Goal: Task Accomplishment & Management: Manage account settings

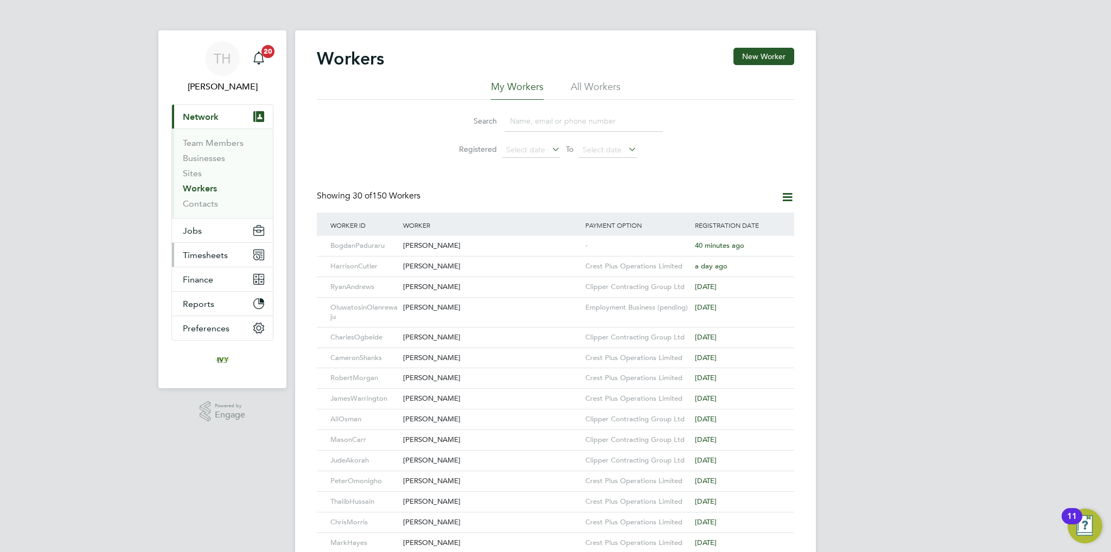
click at [214, 246] on button "Timesheets" at bounding box center [222, 255] width 101 height 24
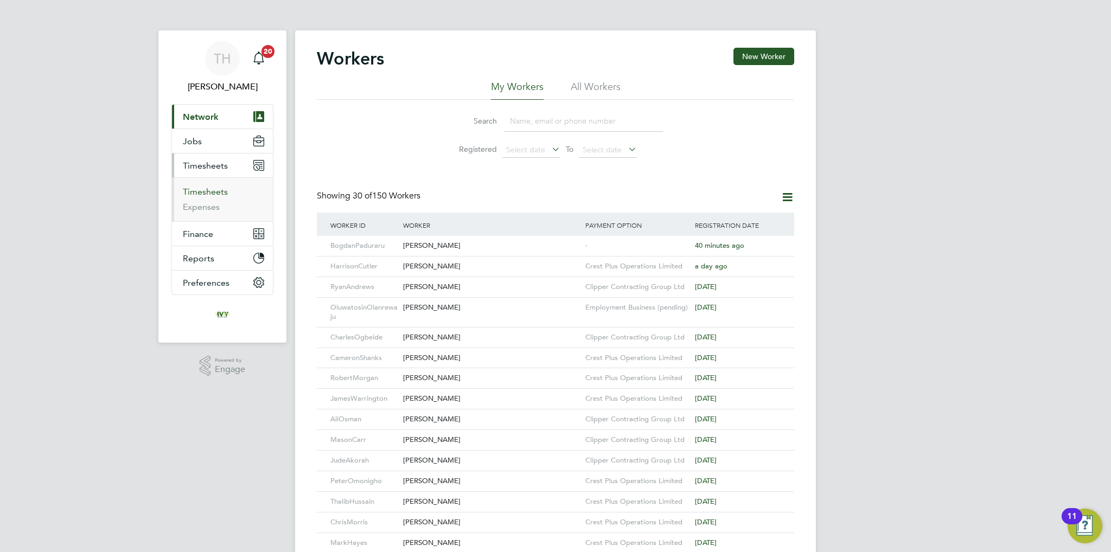
click at [210, 191] on link "Timesheets" at bounding box center [205, 192] width 45 height 10
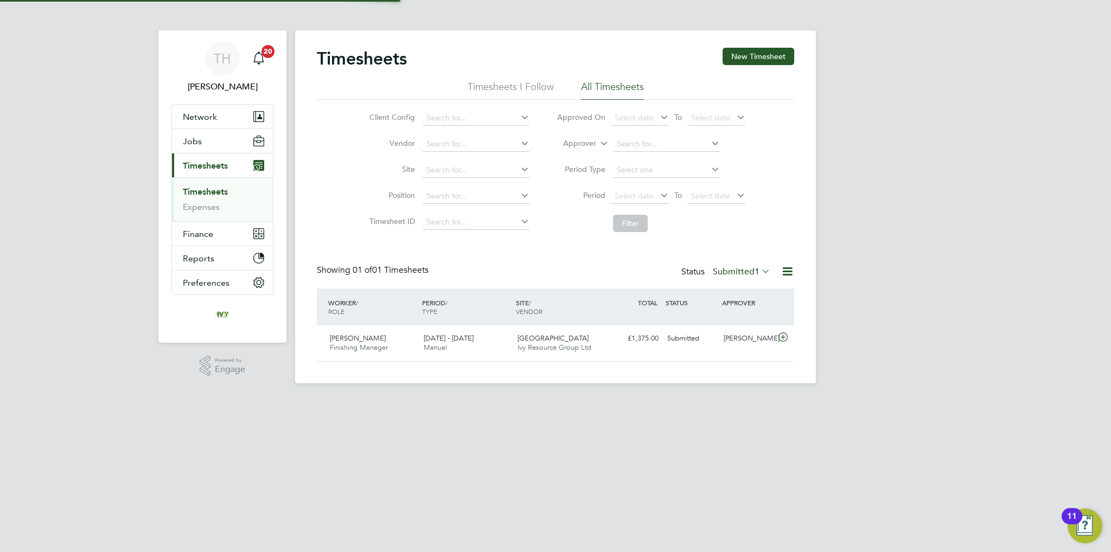
scroll to position [27, 94]
click at [781, 340] on icon at bounding box center [783, 337] width 14 height 9
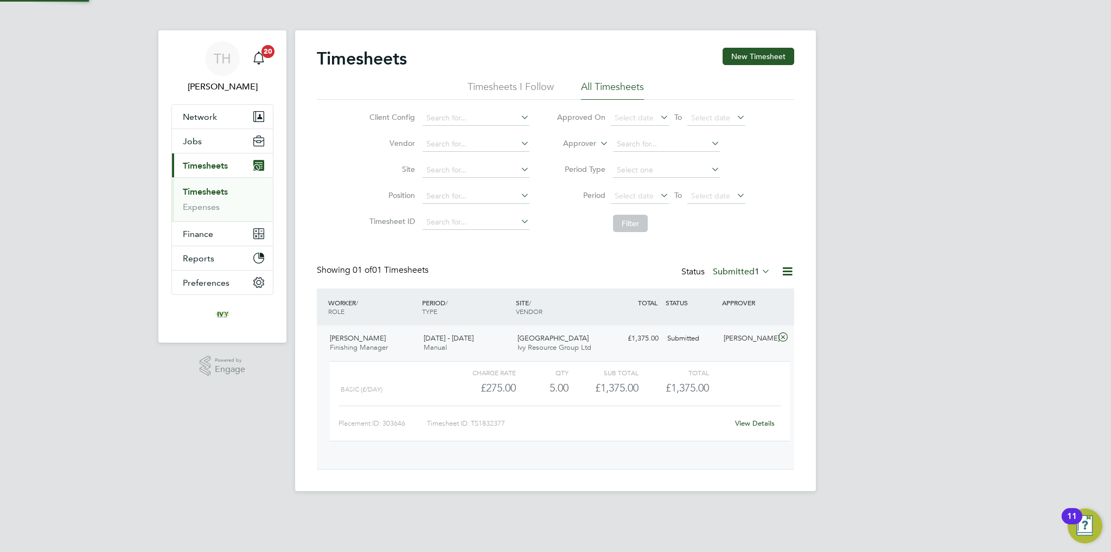
scroll to position [18, 105]
click at [746, 426] on link "View Details" at bounding box center [755, 423] width 40 height 9
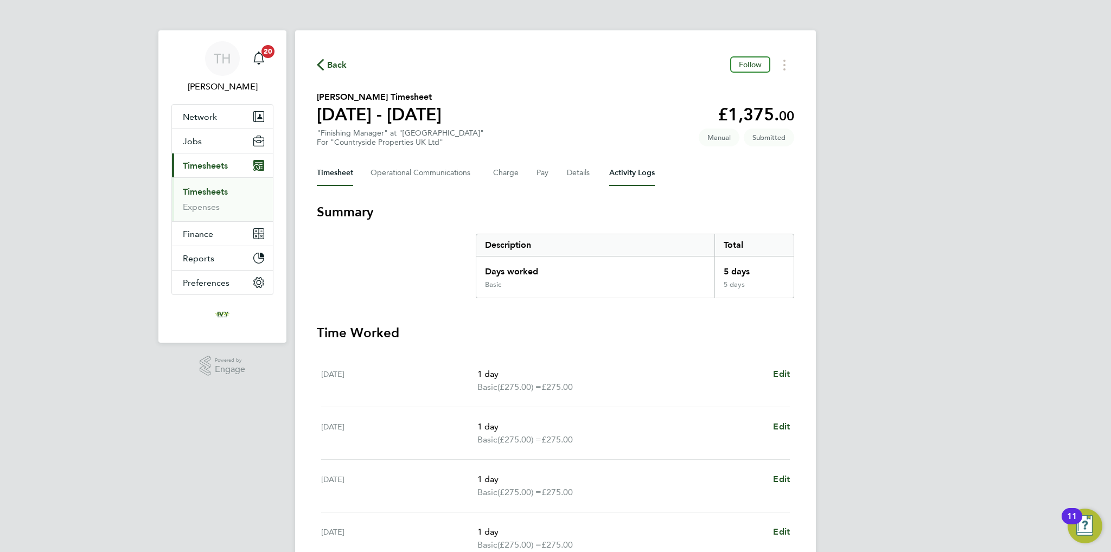
click at [611, 169] on Logs-tab "Activity Logs" at bounding box center [632, 173] width 46 height 26
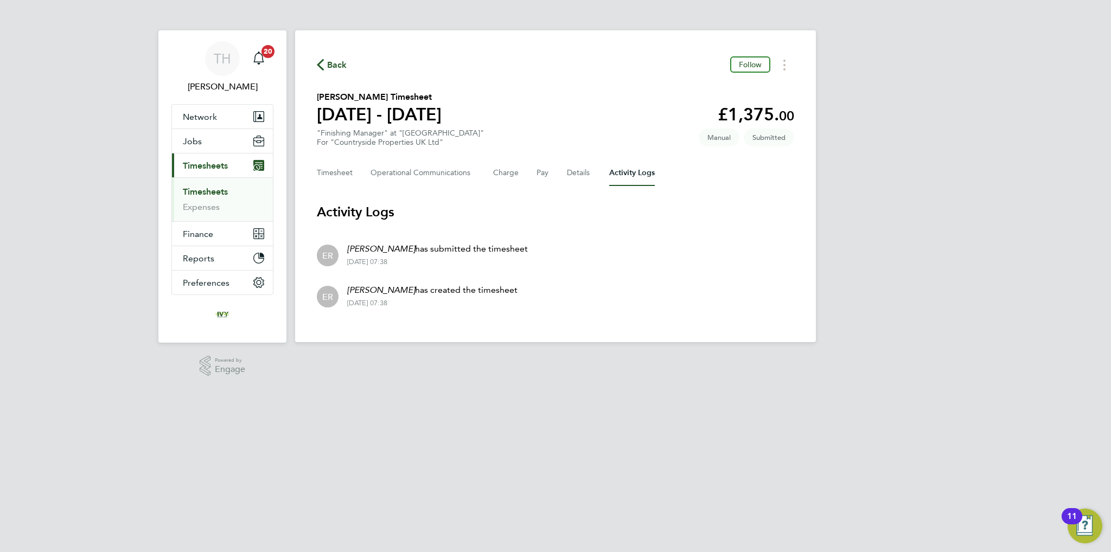
click at [221, 187] on link "Timesheets" at bounding box center [205, 192] width 45 height 10
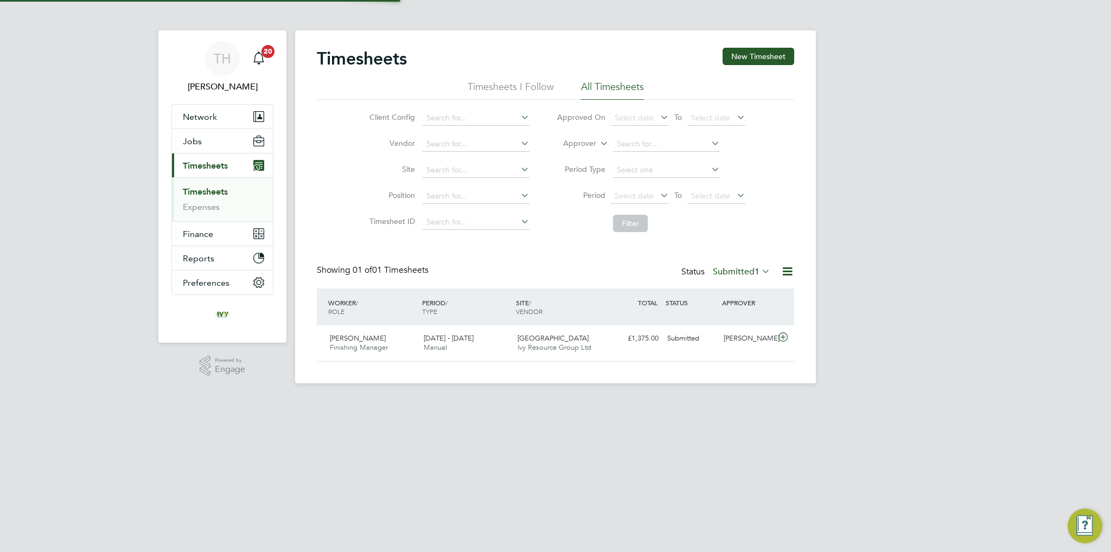
scroll to position [27, 94]
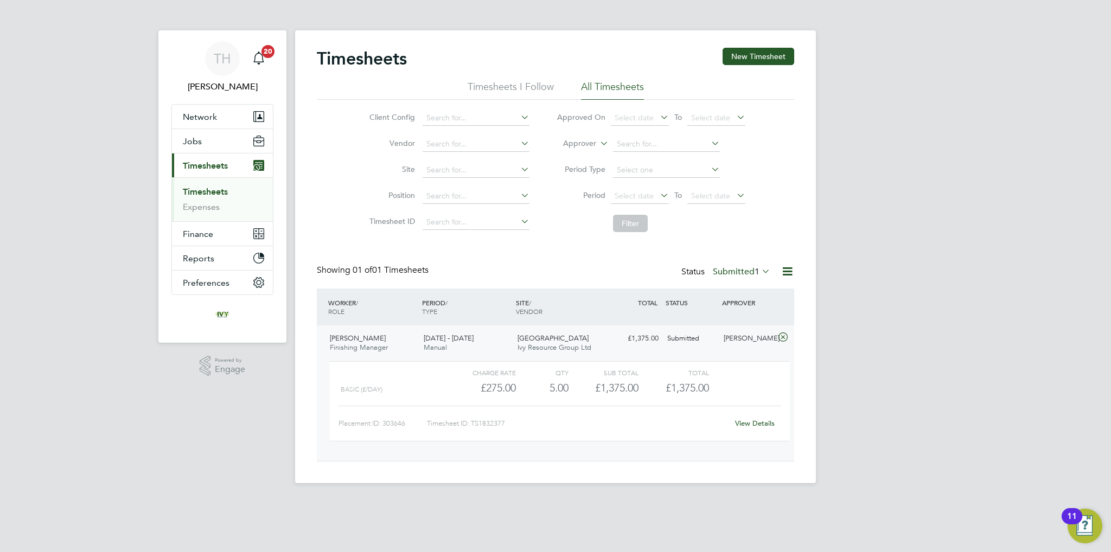
scroll to position [18, 105]
click at [206, 116] on span "Network" at bounding box center [200, 117] width 34 height 10
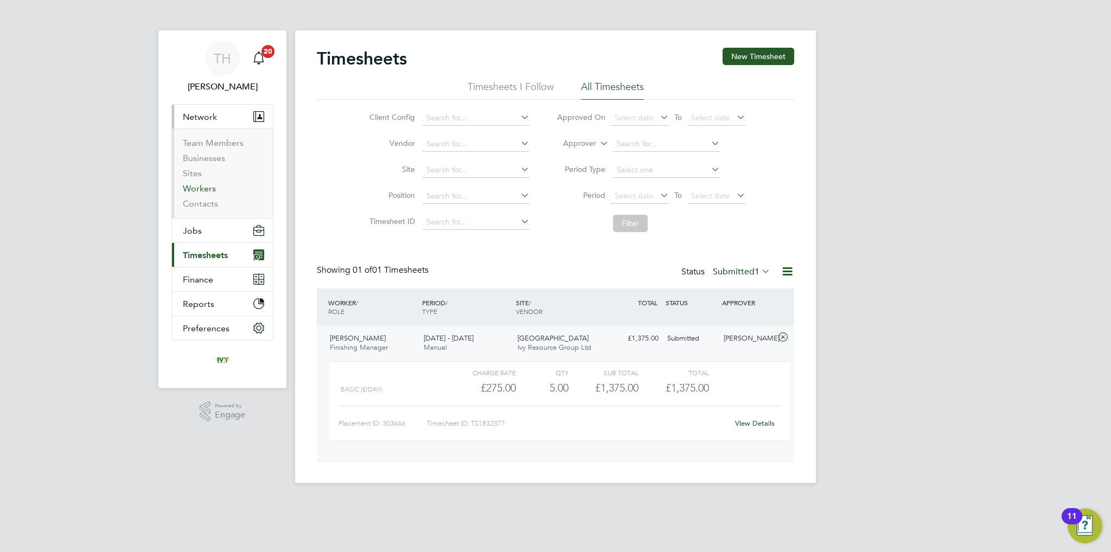
click at [204, 191] on link "Workers" at bounding box center [199, 188] width 33 height 10
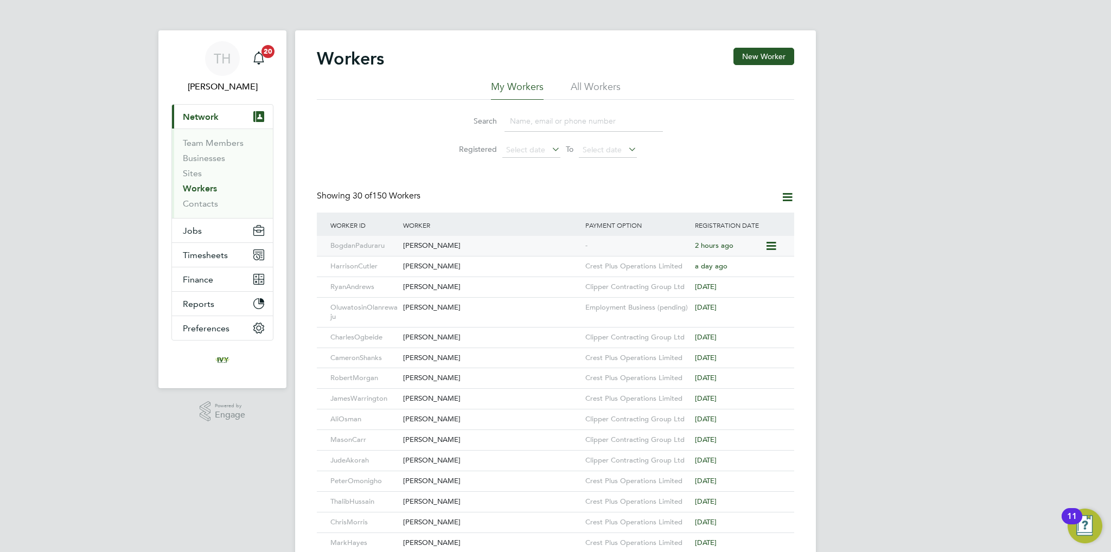
click at [766, 248] on icon at bounding box center [770, 246] width 11 height 13
click at [430, 241] on div "[PERSON_NAME]" at bounding box center [491, 246] width 182 height 20
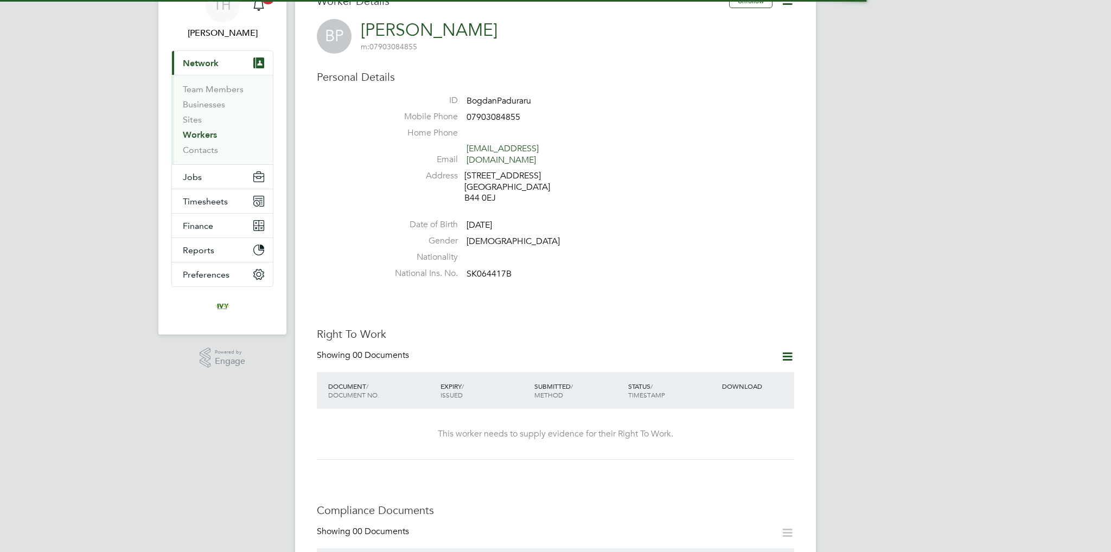
scroll to position [325, 0]
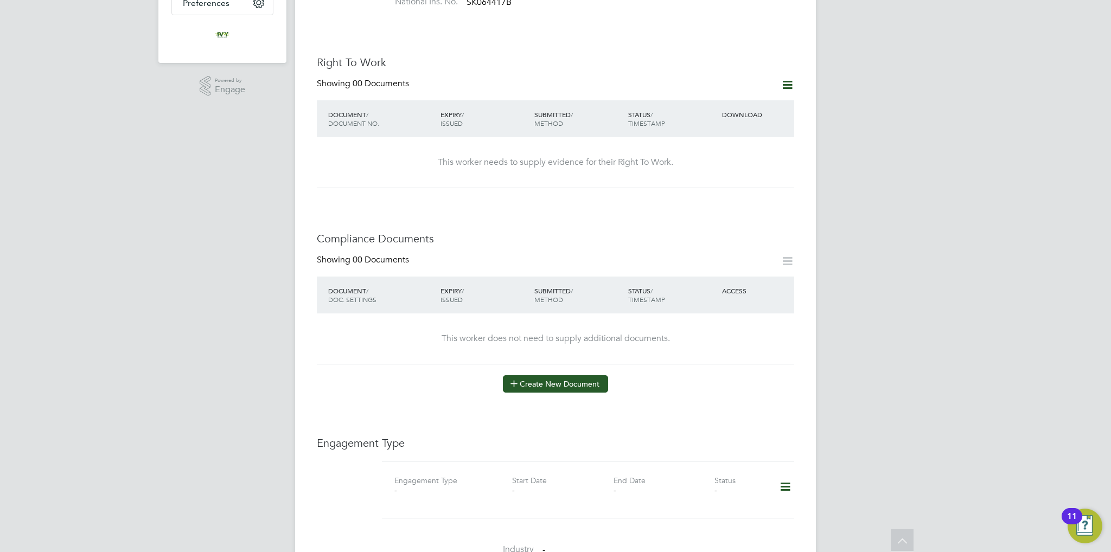
click at [510, 379] on icon at bounding box center [514, 383] width 8 height 8
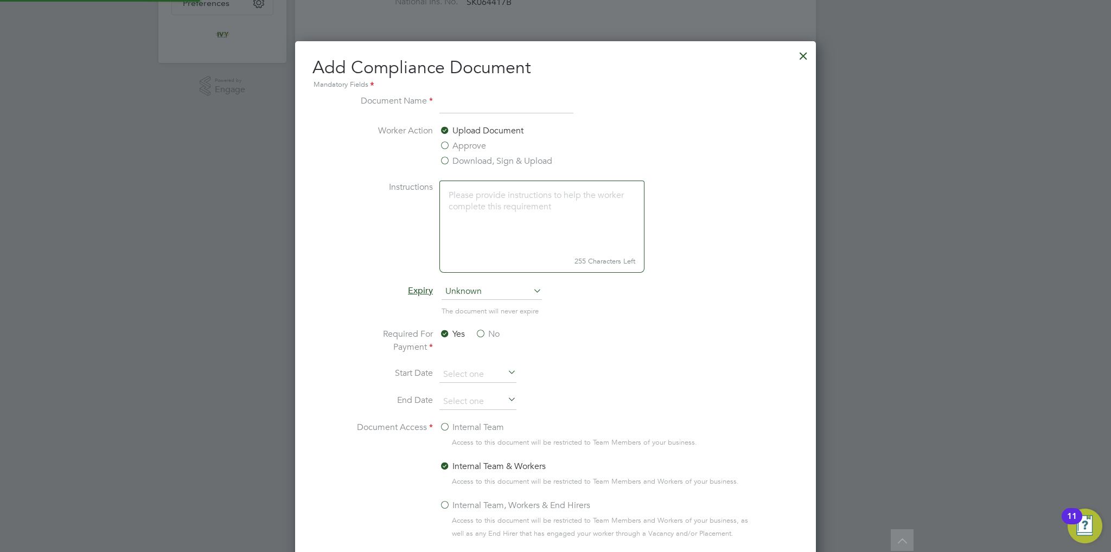
scroll to position [567, 521]
click at [453, 105] on input at bounding box center [506, 104] width 134 height 20
type input "CPCS"
click at [514, 295] on span "Unknown" at bounding box center [492, 292] width 100 height 16
click at [497, 361] on li "Specific date" at bounding box center [492, 363] width 101 height 14
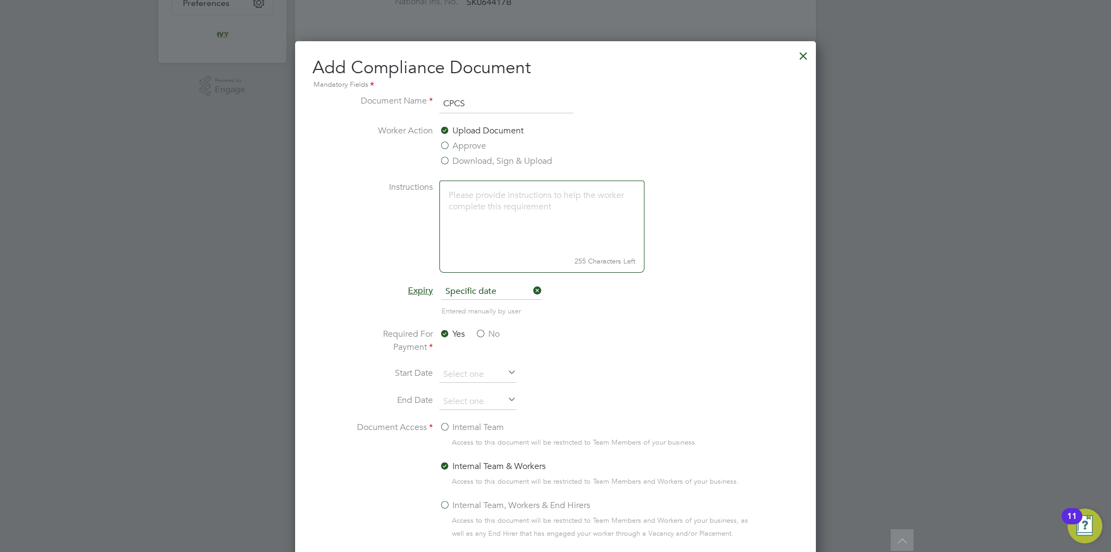
click at [481, 330] on label "No" at bounding box center [487, 334] width 24 height 13
click at [0, 0] on input "No" at bounding box center [0, 0] width 0 height 0
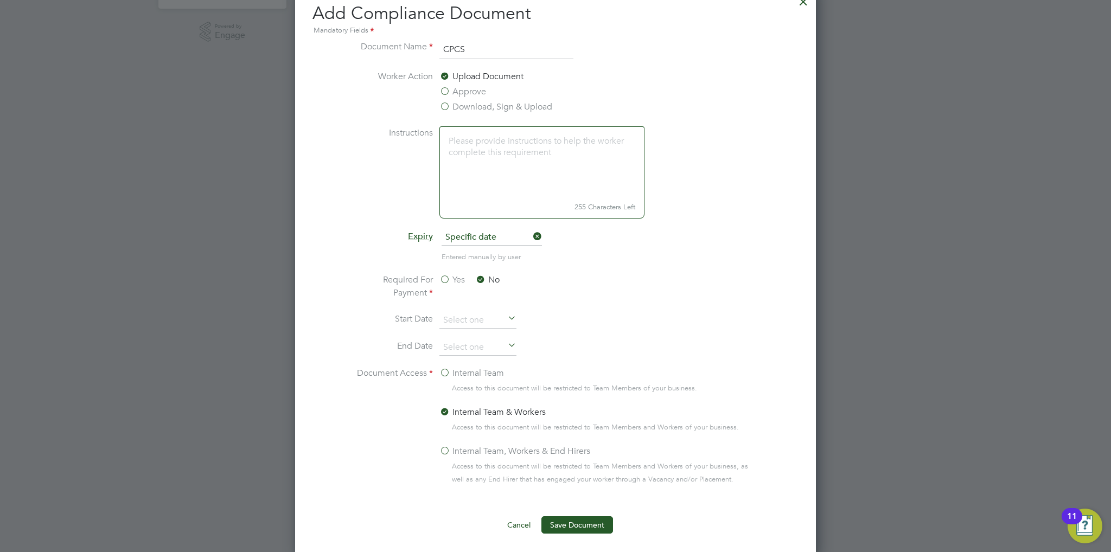
click at [466, 367] on label "Internal Team" at bounding box center [471, 373] width 65 height 13
click at [0, 0] on input "Internal Team" at bounding box center [0, 0] width 0 height 0
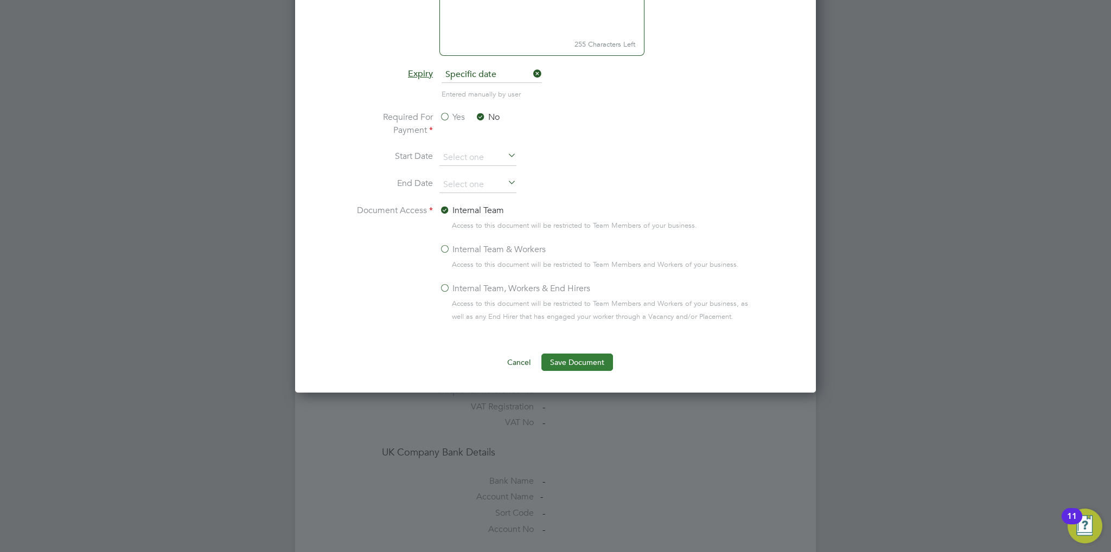
click at [556, 366] on button "Save Document" at bounding box center [577, 362] width 72 height 17
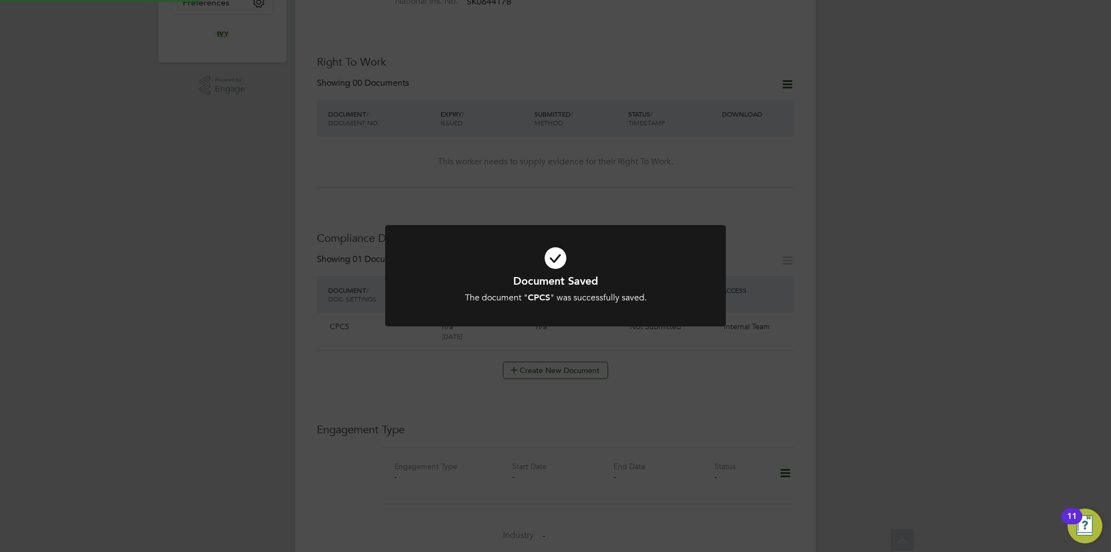
scroll to position [325, 0]
click at [535, 275] on h1 "Document Saved" at bounding box center [555, 281] width 282 height 14
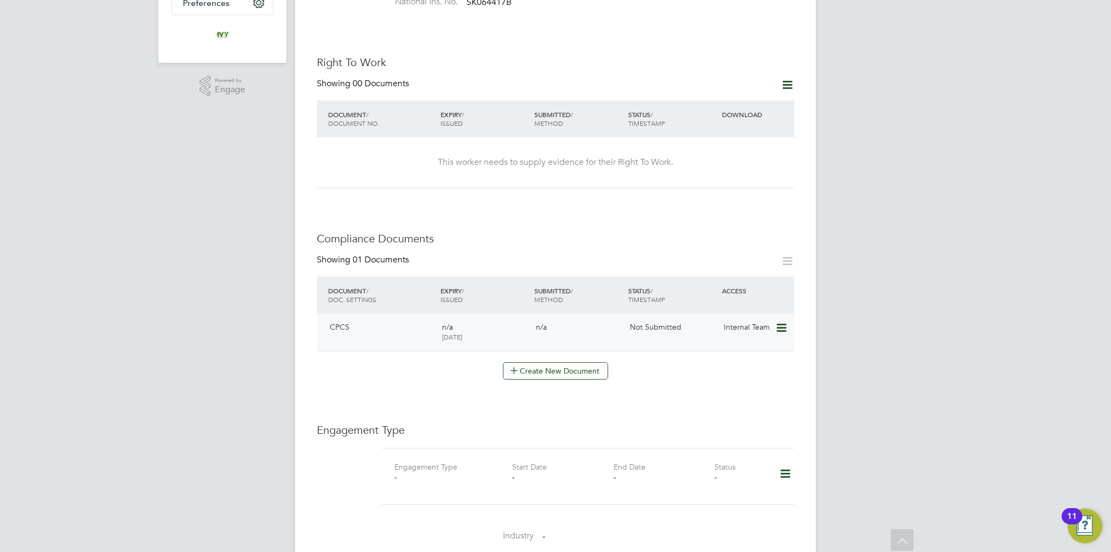
click at [782, 322] on icon at bounding box center [780, 328] width 11 height 13
click at [738, 358] on li "Submit Document" at bounding box center [748, 357] width 76 height 15
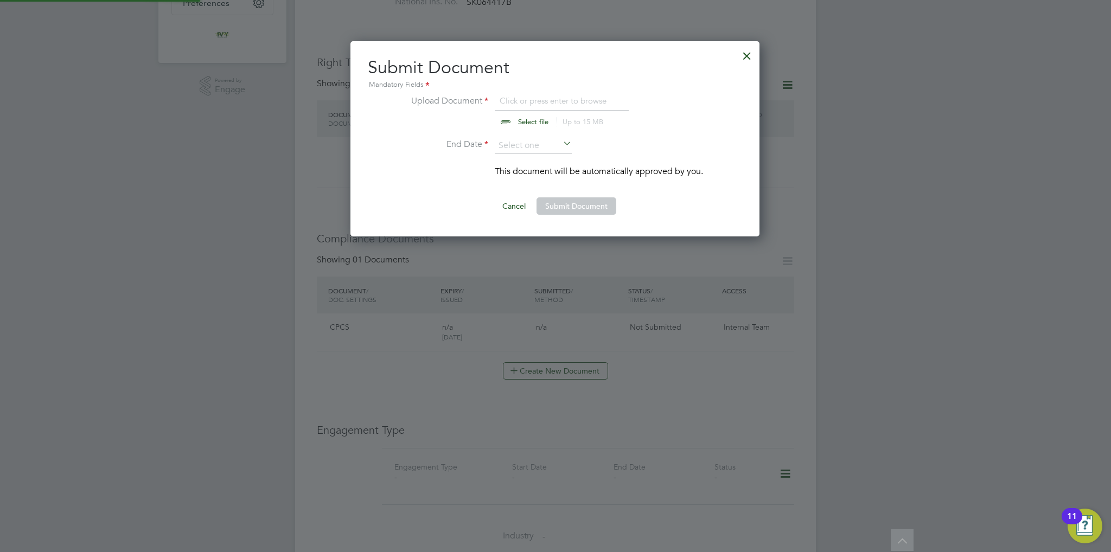
scroll to position [195, 410]
click at [528, 121] on input "file" at bounding box center [543, 110] width 170 height 33
type input "C:\fakepath\BP CPCS Front.jpg"
click at [533, 148] on input at bounding box center [533, 146] width 77 height 16
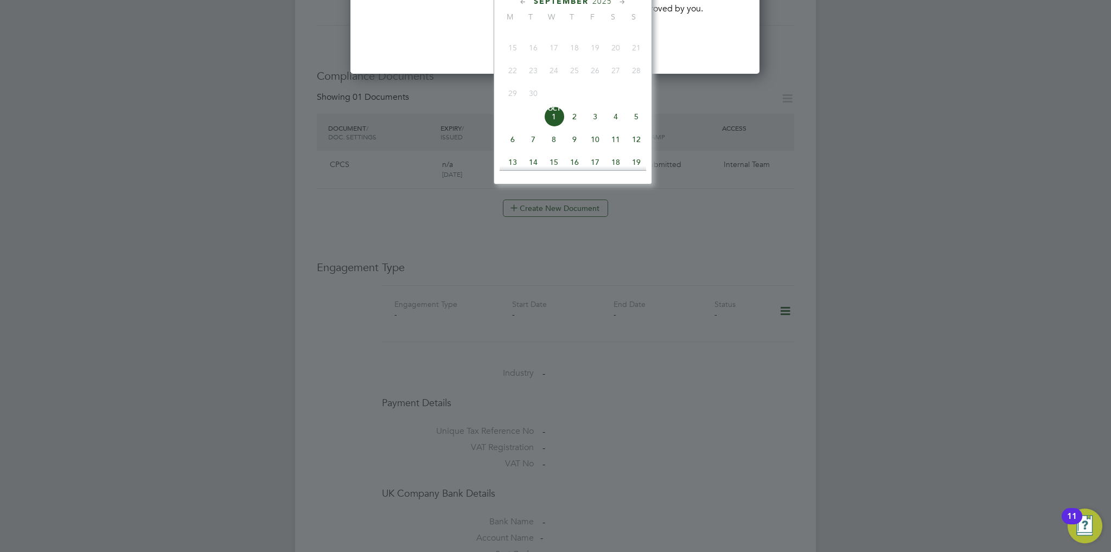
scroll to position [253, 0]
click at [597, 2] on span "2025" at bounding box center [602, 1] width 20 height 9
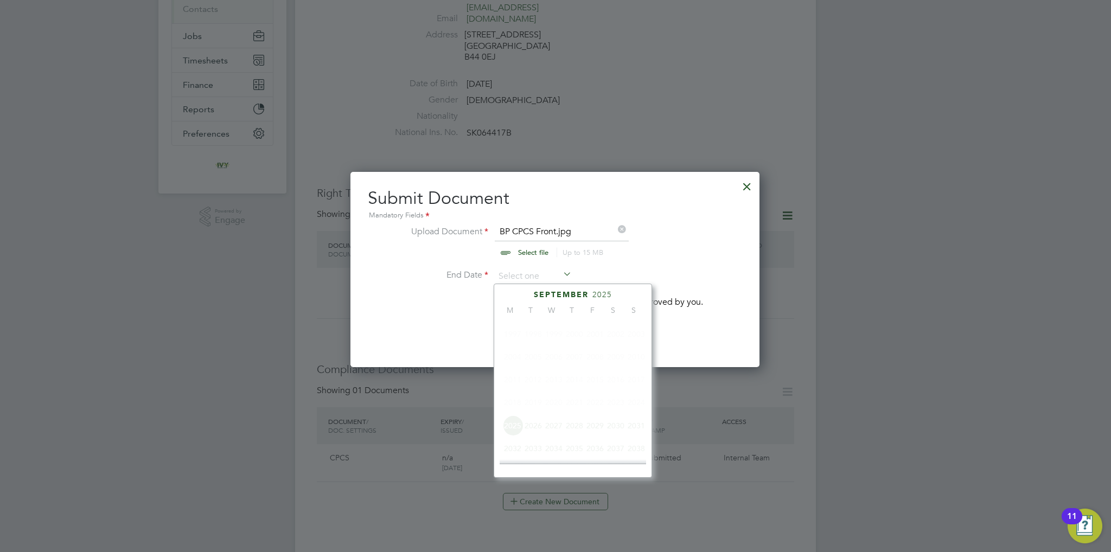
scroll to position [290, 0]
click at [533, 399] on span "2026" at bounding box center [533, 388] width 21 height 21
click at [616, 402] on span "31" at bounding box center [615, 393] width 21 height 21
type input "31 Oct 2026"
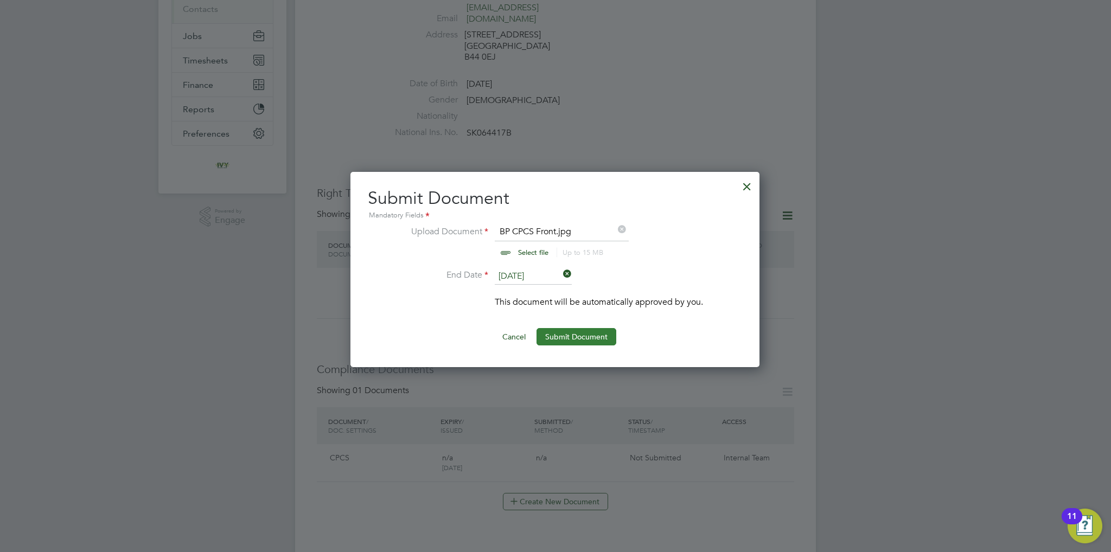
click at [594, 331] on button "Submit Document" at bounding box center [576, 336] width 80 height 17
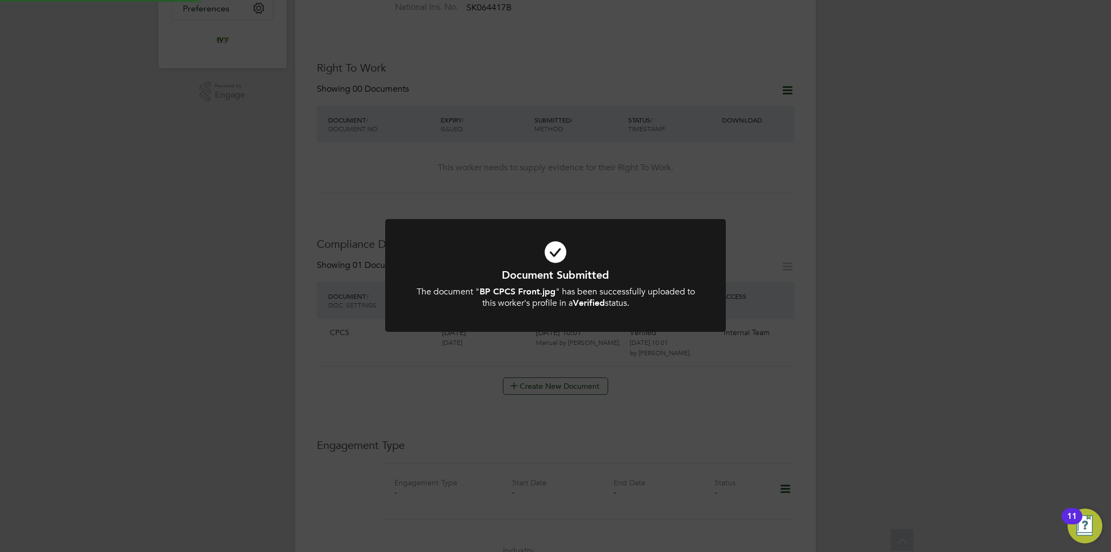
scroll to position [325, 0]
click at [575, 298] on div "The document " BP CPCS Front.jpg " has been successfully uploaded to this worke…" at bounding box center [555, 297] width 282 height 23
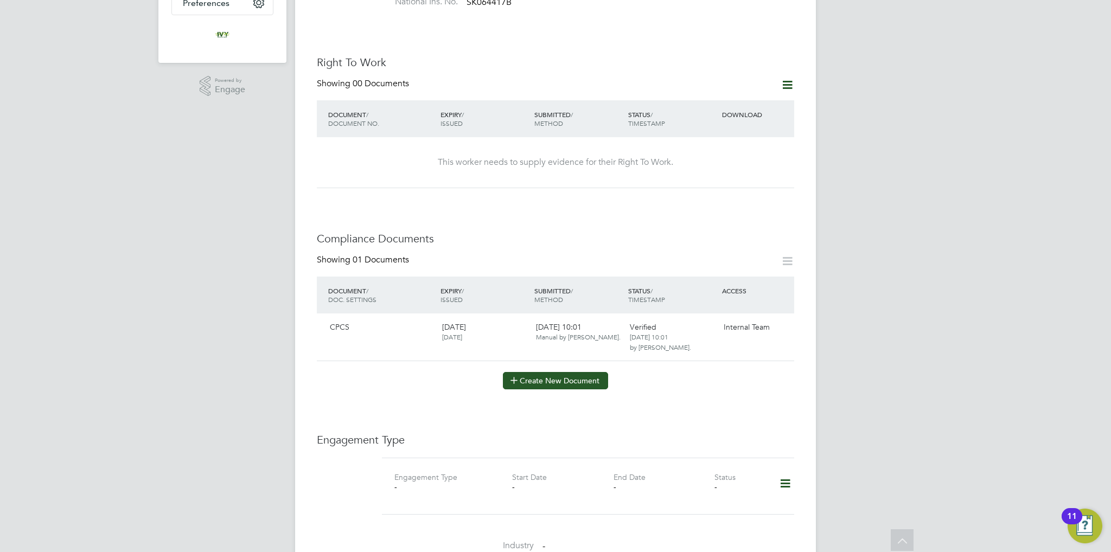
click at [564, 372] on button "Create New Document" at bounding box center [555, 380] width 105 height 17
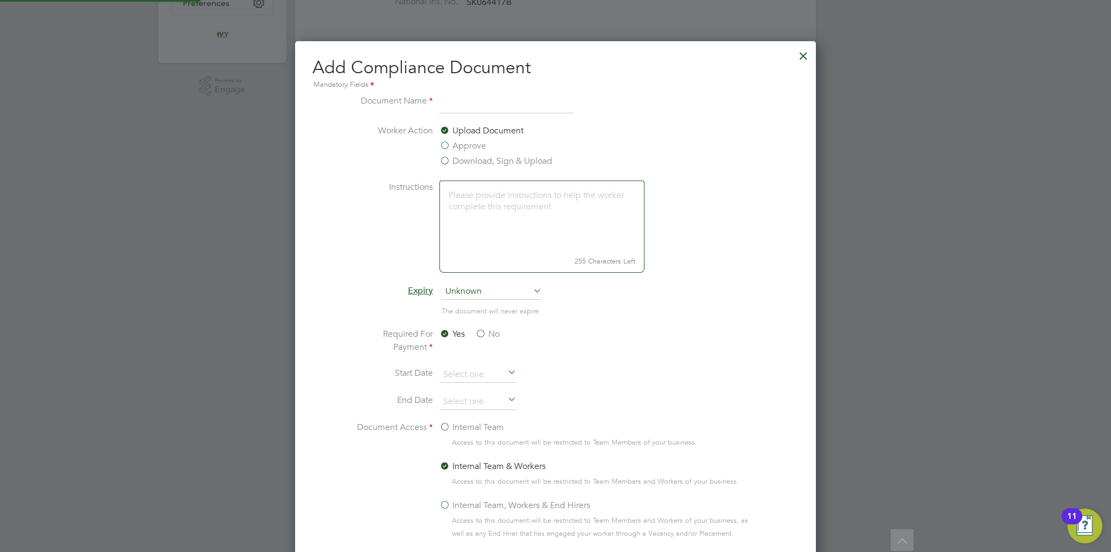
scroll to position [567, 521]
click at [466, 110] on input at bounding box center [506, 104] width 134 height 20
type input "CPCS"
click at [475, 291] on span "Unknown" at bounding box center [492, 292] width 100 height 16
click at [481, 357] on li "Specific date" at bounding box center [492, 363] width 101 height 14
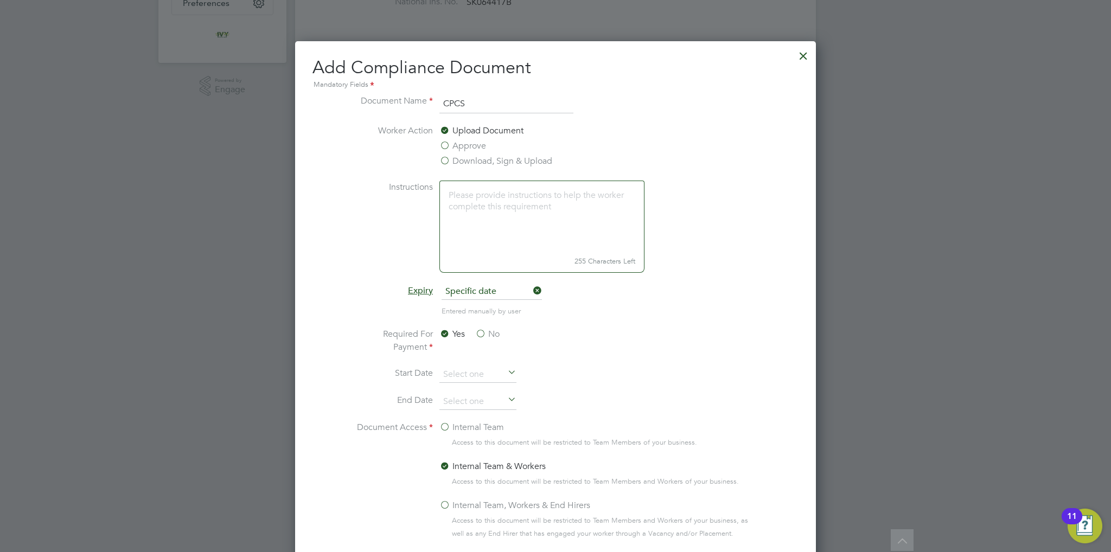
click at [479, 331] on label "No" at bounding box center [487, 334] width 24 height 13
click at [0, 0] on input "No" at bounding box center [0, 0] width 0 height 0
click at [465, 428] on label "Internal Team" at bounding box center [471, 427] width 65 height 13
click at [0, 0] on input "Internal Team" at bounding box center [0, 0] width 0 height 0
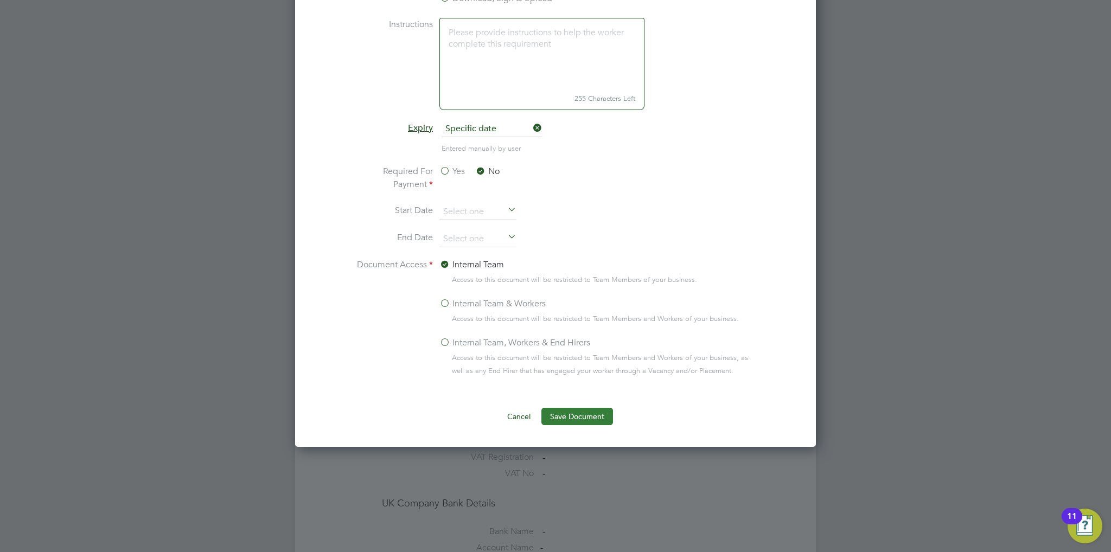
click at [600, 418] on button "Save Document" at bounding box center [577, 416] width 72 height 17
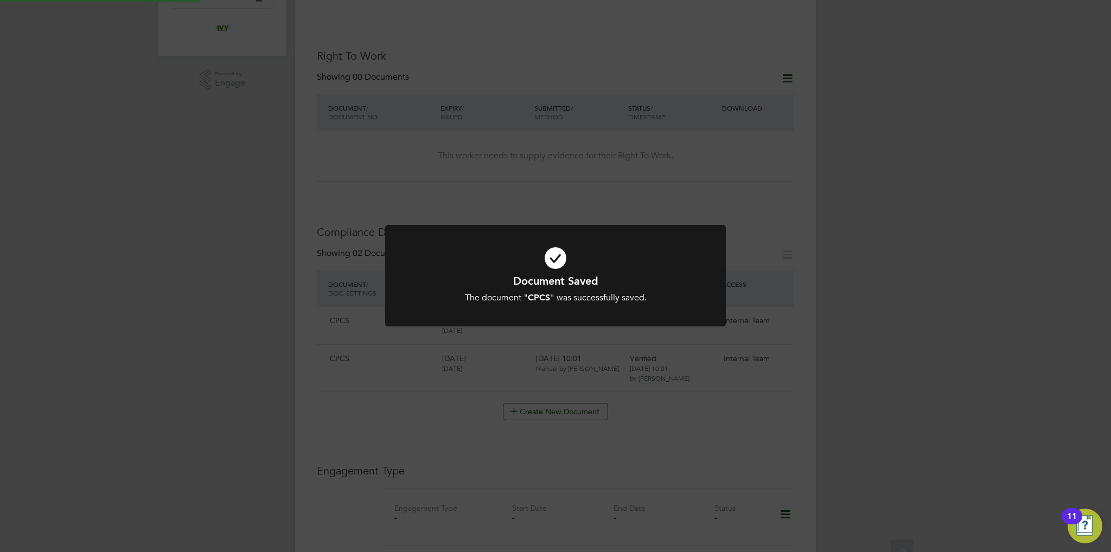
scroll to position [325, 0]
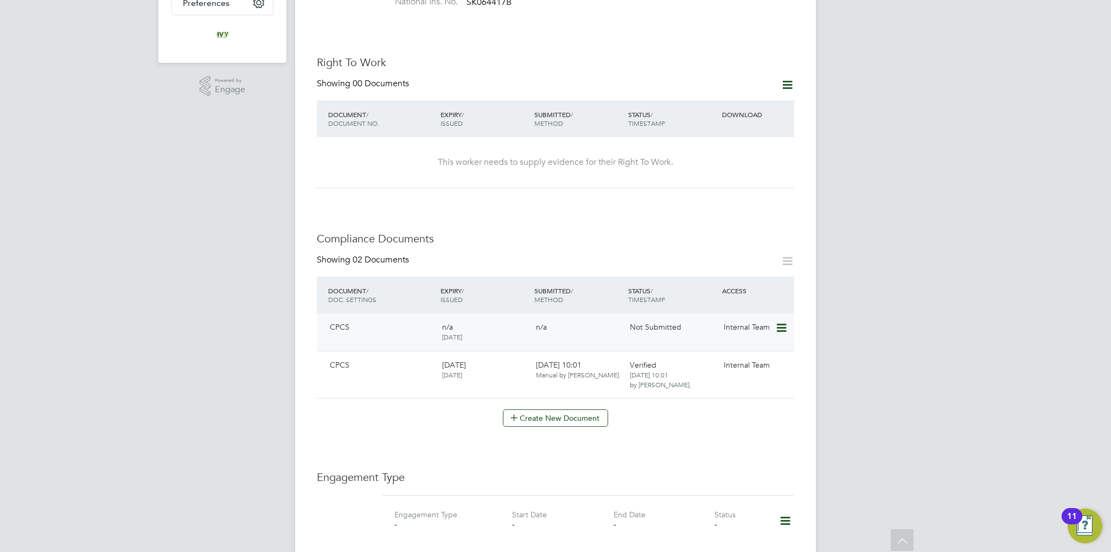
click at [783, 322] on icon at bounding box center [780, 328] width 11 height 13
click at [745, 360] on li "Submit Document" at bounding box center [748, 357] width 76 height 15
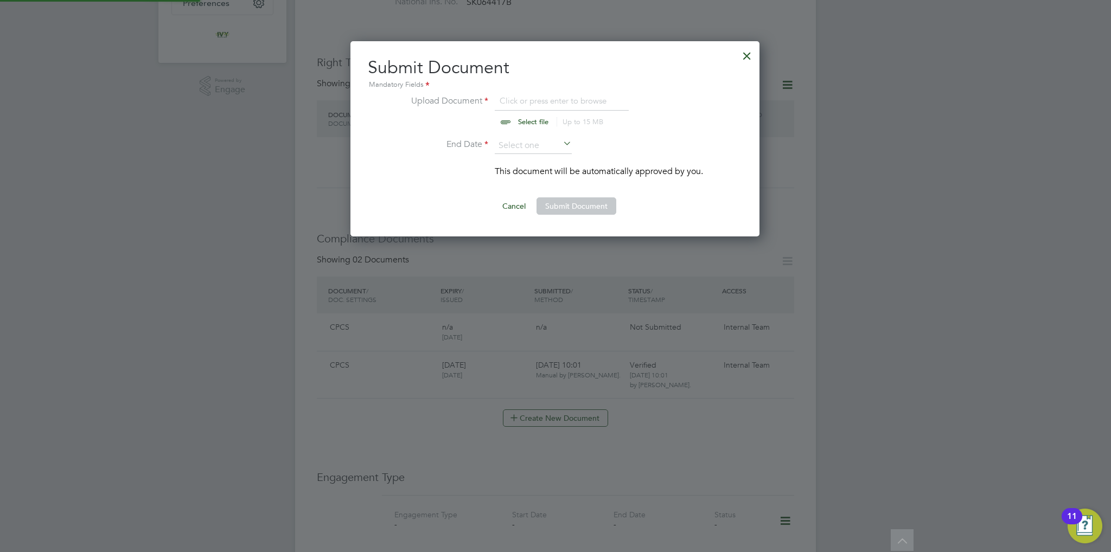
scroll to position [195, 410]
click at [521, 121] on input "file" at bounding box center [543, 110] width 170 height 33
type input "C:\fakepath\BP CPCS Rear.jpg"
click at [540, 149] on input at bounding box center [533, 146] width 77 height 16
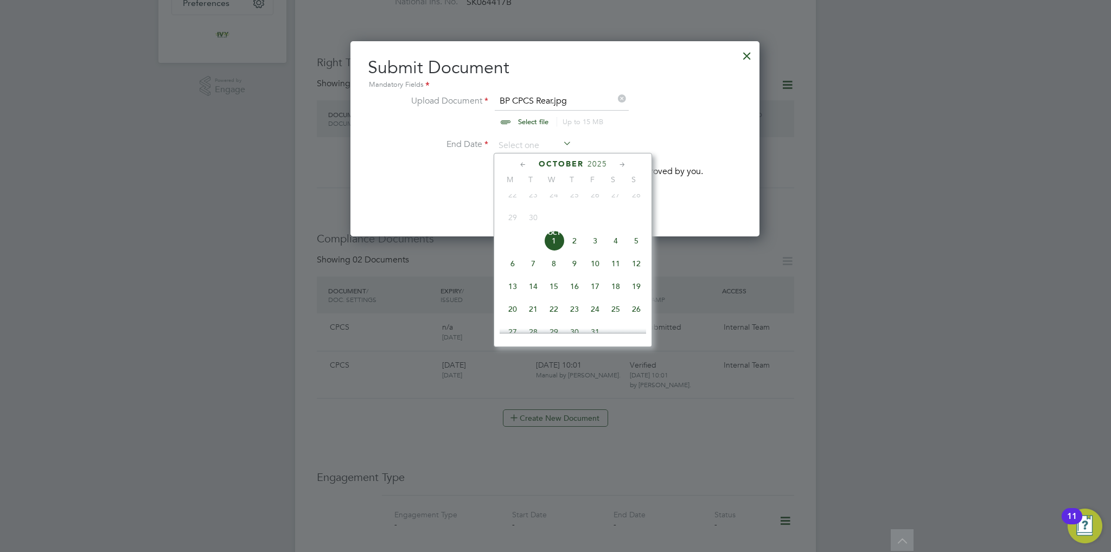
click at [594, 164] on span "2025" at bounding box center [597, 163] width 20 height 9
click at [530, 268] on span "2026" at bounding box center [533, 257] width 21 height 21
click at [614, 272] on span "31" at bounding box center [615, 263] width 21 height 21
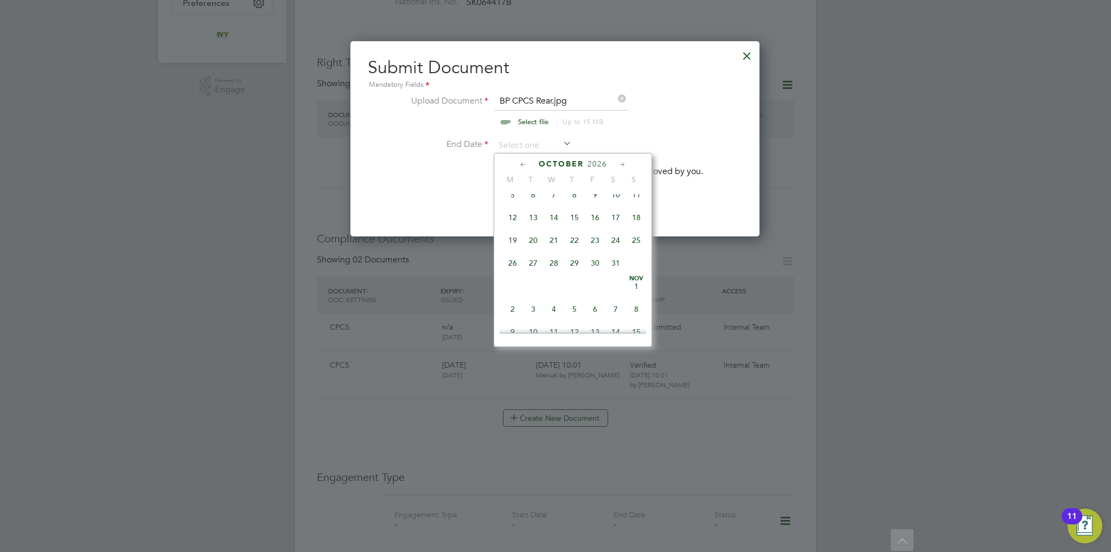
type input "31 Oct 2026"
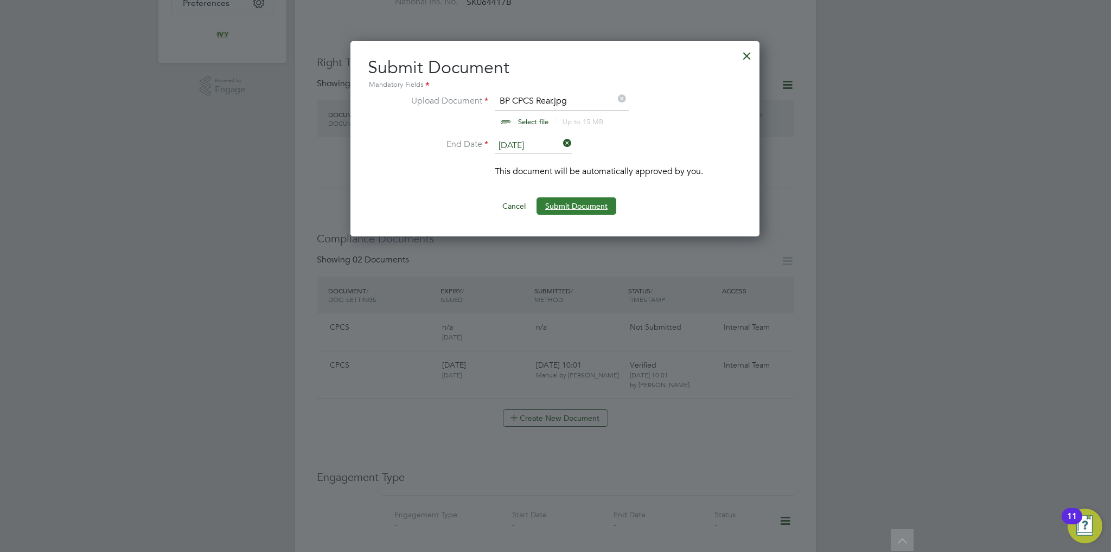
click at [606, 206] on button "Submit Document" at bounding box center [576, 205] width 80 height 17
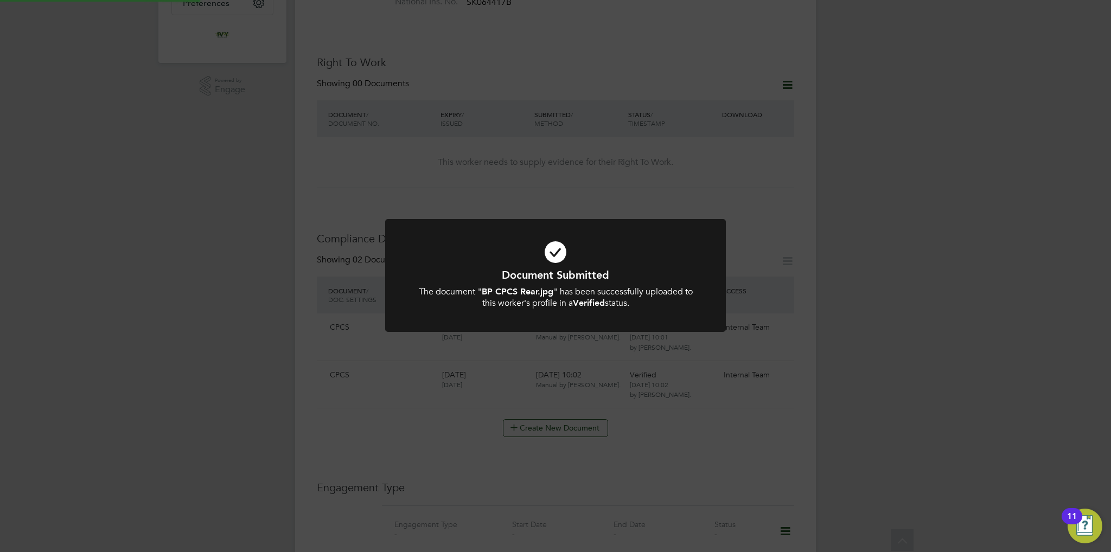
click at [596, 321] on div at bounding box center [555, 275] width 341 height 113
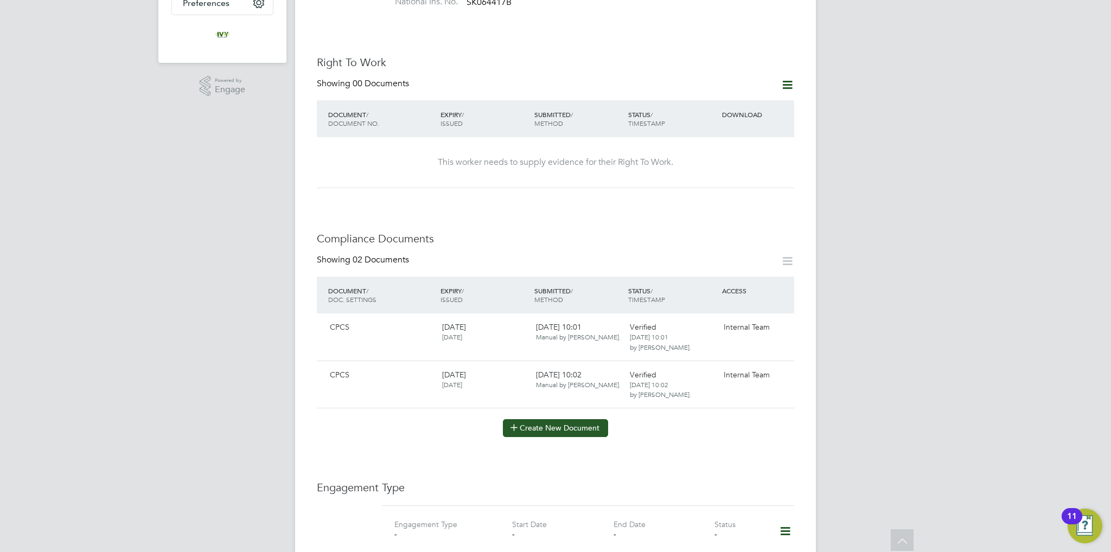
click at [578, 419] on button "Create New Document" at bounding box center [555, 427] width 105 height 17
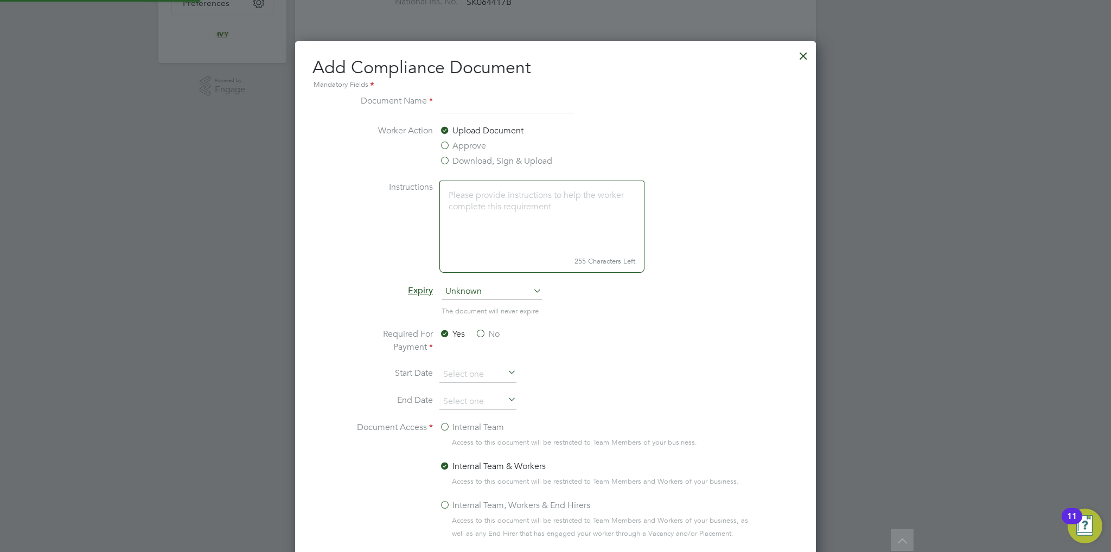
scroll to position [567, 521]
click at [465, 107] on input at bounding box center [506, 104] width 134 height 20
type input "Driving Licence"
click at [493, 291] on span "Unknown" at bounding box center [492, 292] width 100 height 16
click at [487, 357] on li "Specific date" at bounding box center [492, 363] width 101 height 14
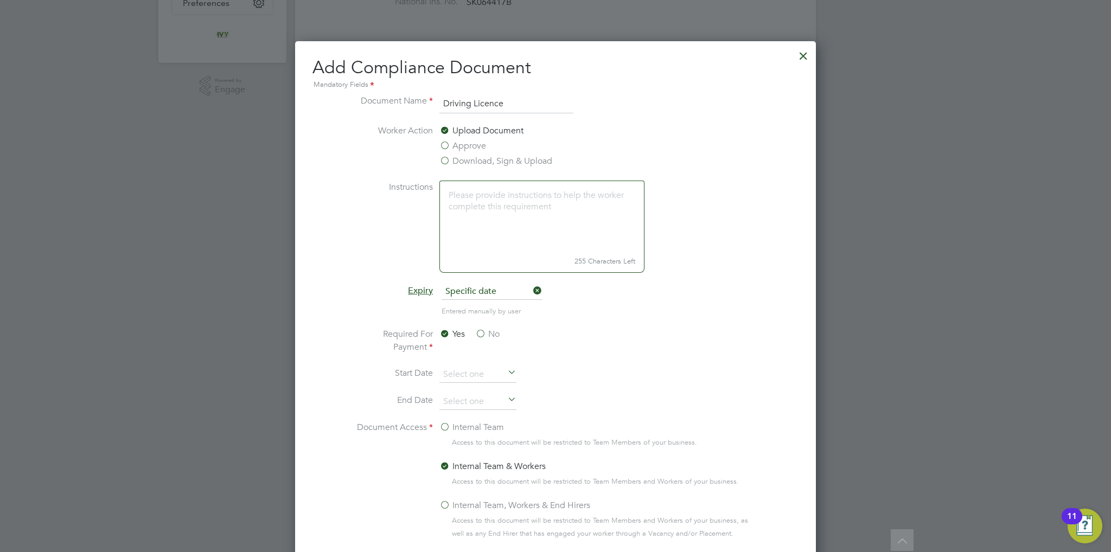
click at [475, 329] on label "No" at bounding box center [487, 334] width 24 height 13
click at [0, 0] on input "No" at bounding box center [0, 0] width 0 height 0
click at [481, 414] on li "End Date" at bounding box center [555, 407] width 408 height 27
click at [481, 423] on label "Internal Team" at bounding box center [471, 427] width 65 height 13
click at [0, 0] on input "Internal Team" at bounding box center [0, 0] width 0 height 0
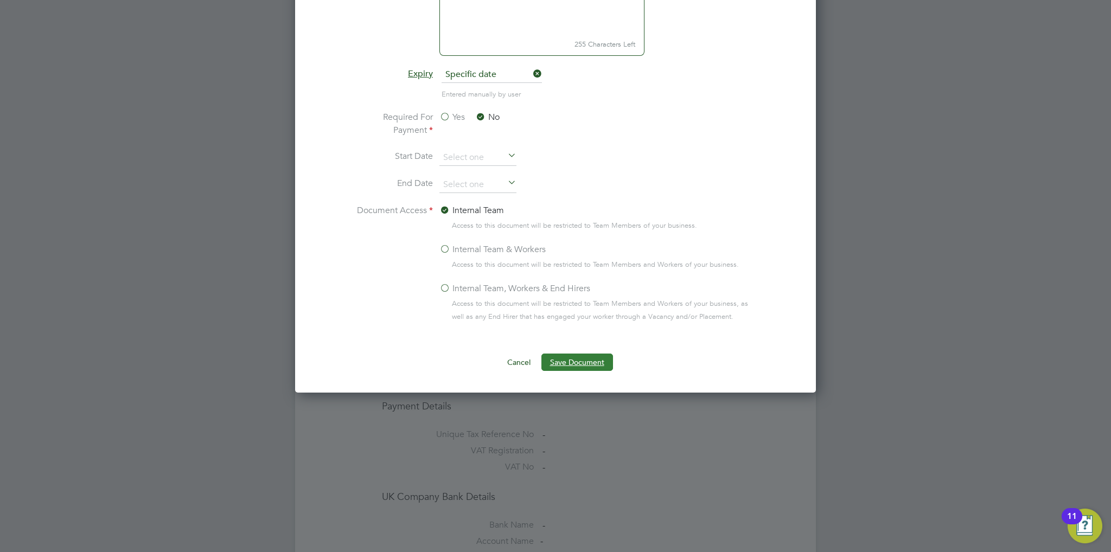
click at [557, 358] on button "Save Document" at bounding box center [577, 362] width 72 height 17
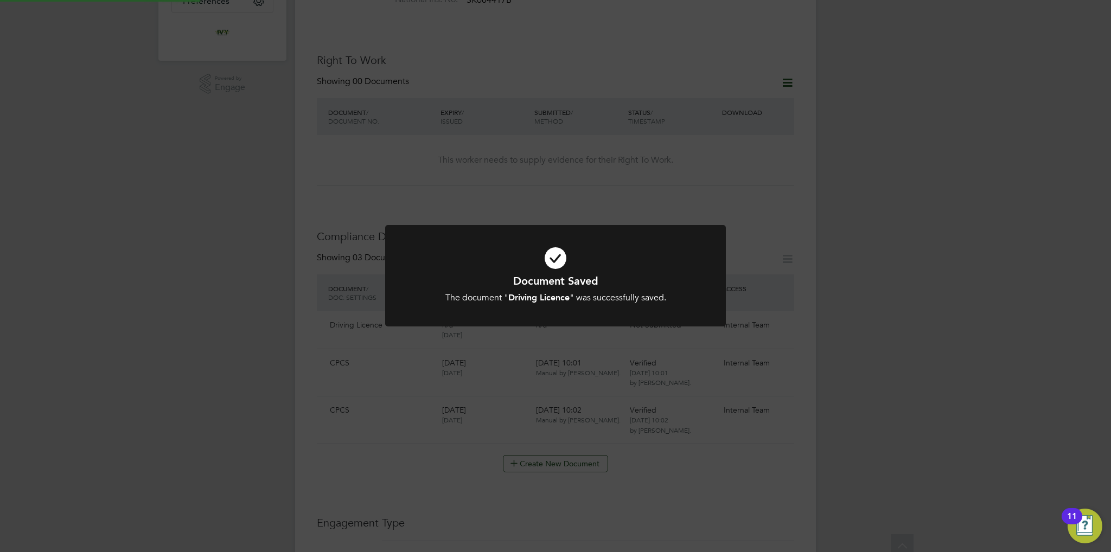
scroll to position [325, 0]
click at [512, 306] on div at bounding box center [555, 275] width 341 height 101
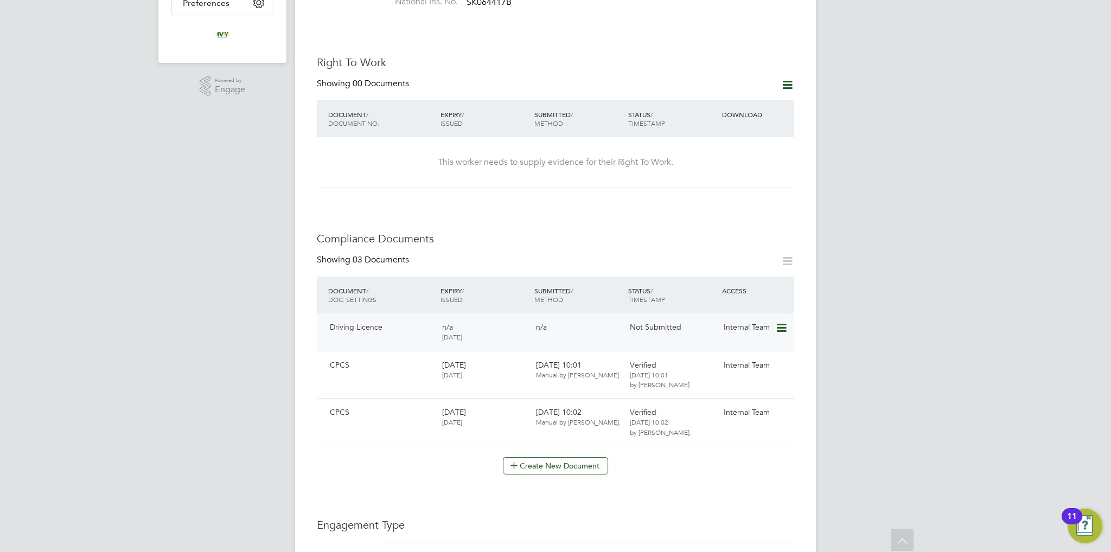
click at [779, 322] on icon at bounding box center [780, 328] width 11 height 13
click at [730, 359] on li "Submit Document" at bounding box center [748, 357] width 76 height 15
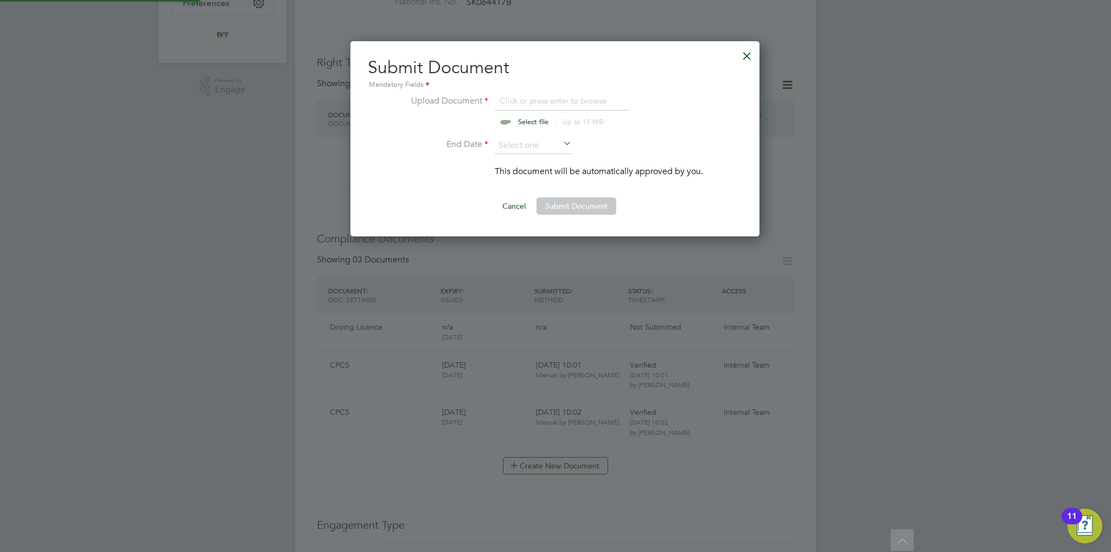
scroll to position [195, 410]
click at [527, 129] on li "Upload Document Click or press enter to browse Select file Up to 15 MB Drop you…" at bounding box center [555, 115] width 296 height 43
click at [527, 123] on input "file" at bounding box center [543, 110] width 170 height 33
type input "C:\fakepath\BP Driving Licence.jpg"
click at [538, 151] on input at bounding box center [533, 146] width 77 height 16
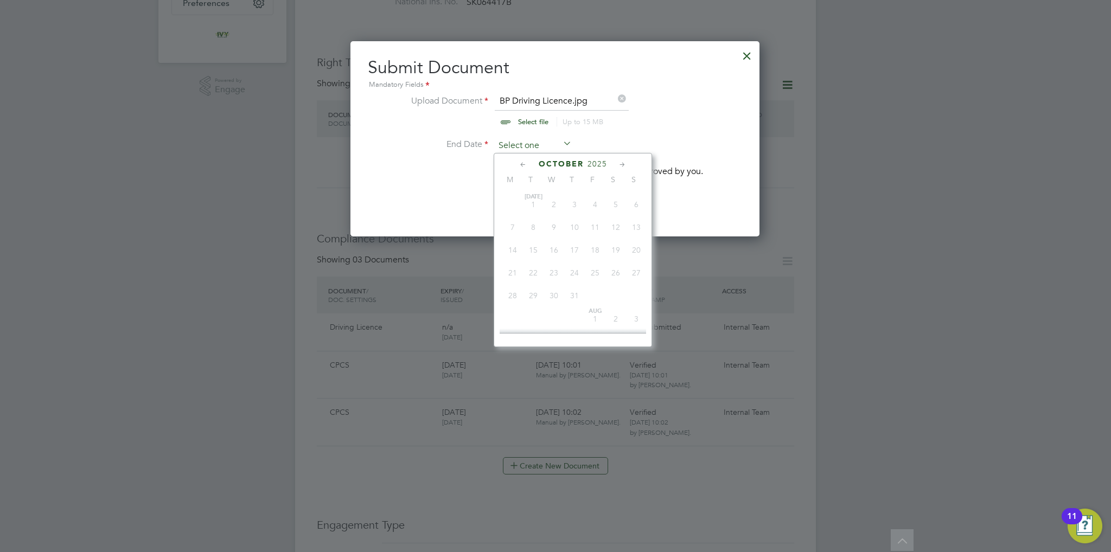
scroll to position [307, 0]
click at [594, 165] on span "2025" at bounding box center [597, 163] width 20 height 9
click at [620, 265] on span "2030" at bounding box center [615, 257] width 21 height 21
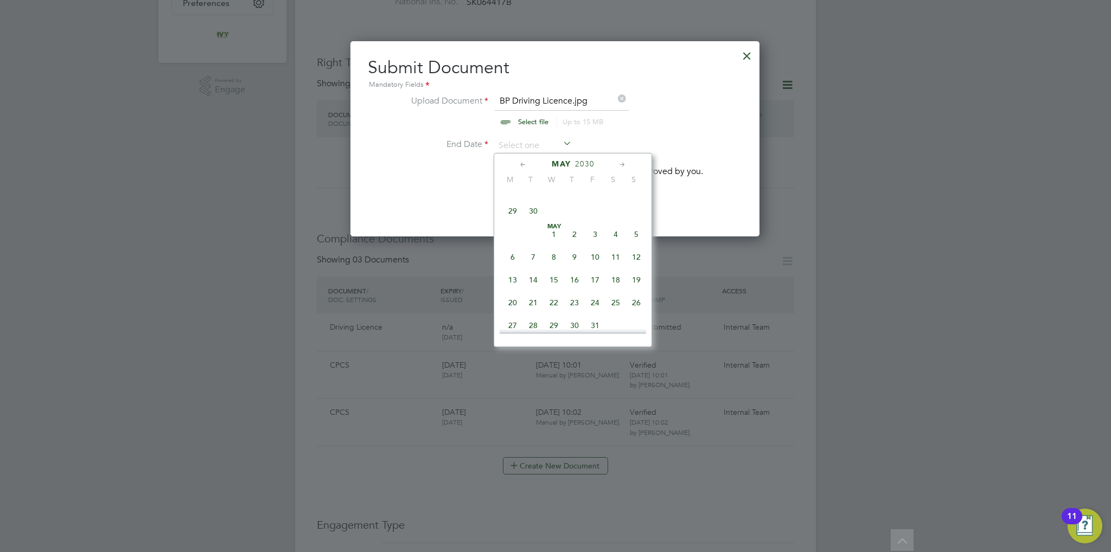
click at [508, 305] on span "20" at bounding box center [512, 302] width 21 height 21
type input "20 May 2030"
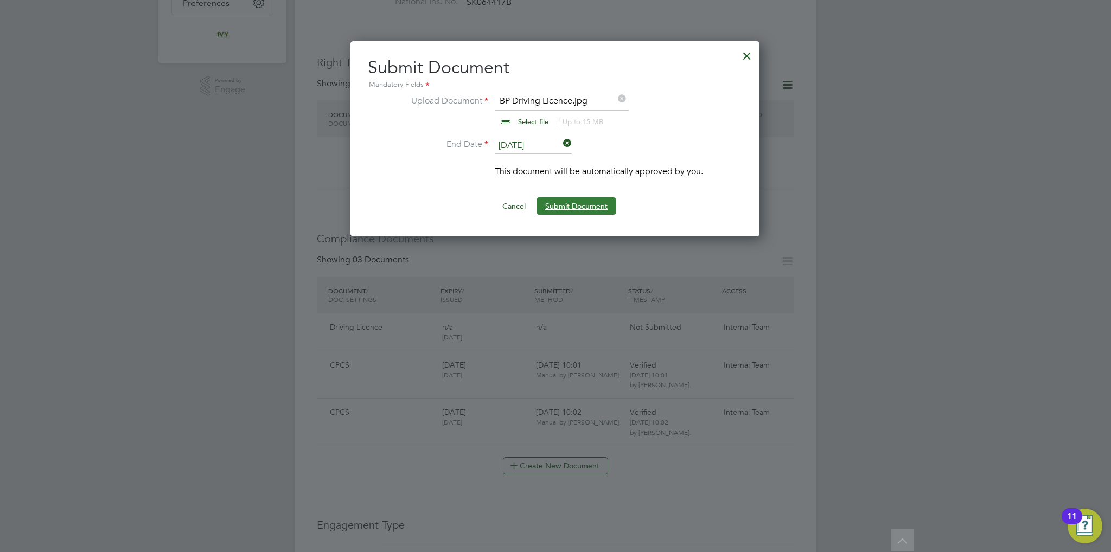
click at [581, 204] on button "Submit Document" at bounding box center [576, 205] width 80 height 17
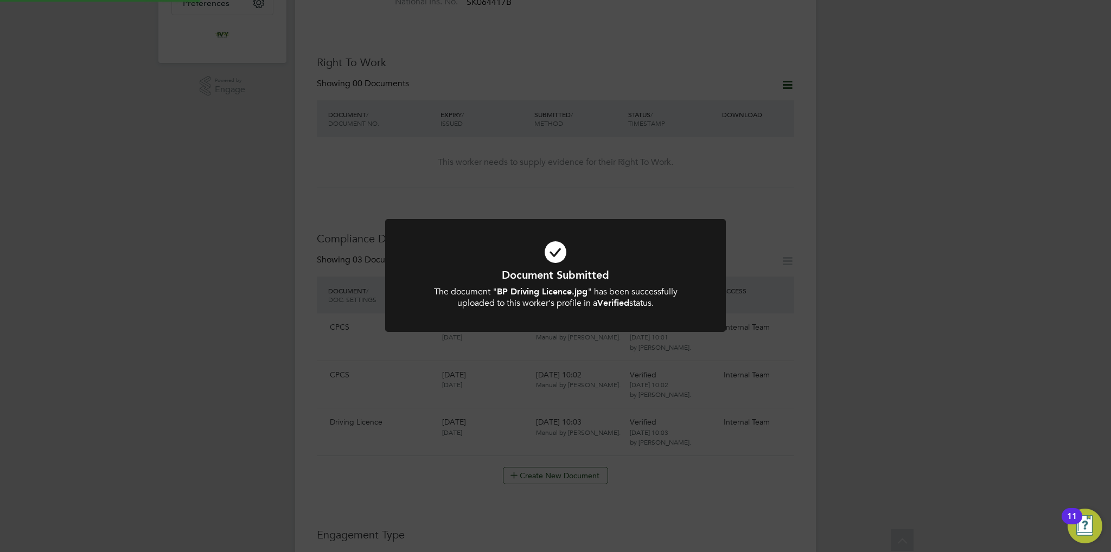
click at [604, 264] on icon at bounding box center [555, 252] width 282 height 42
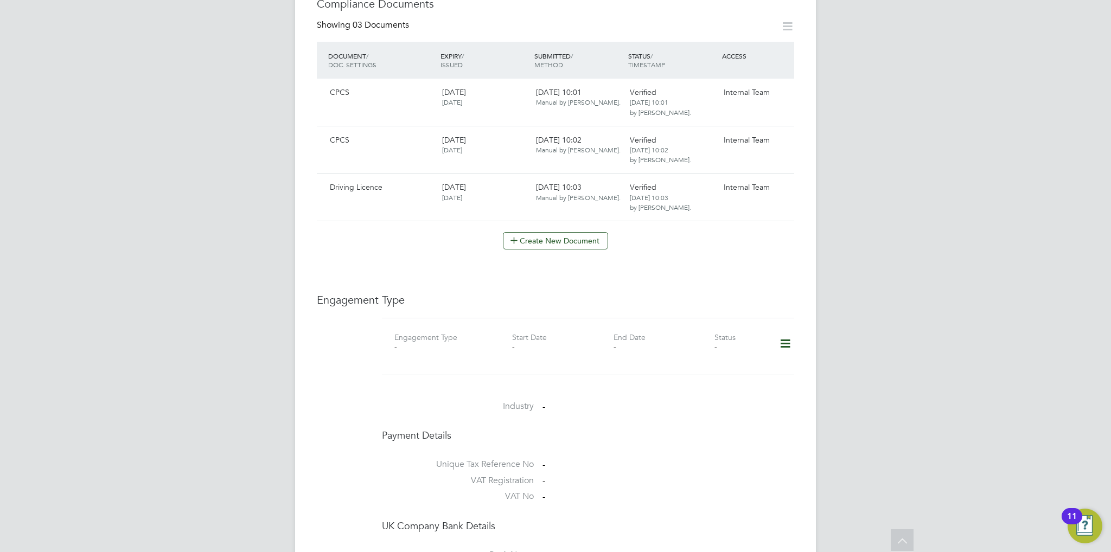
scroll to position [597, 0]
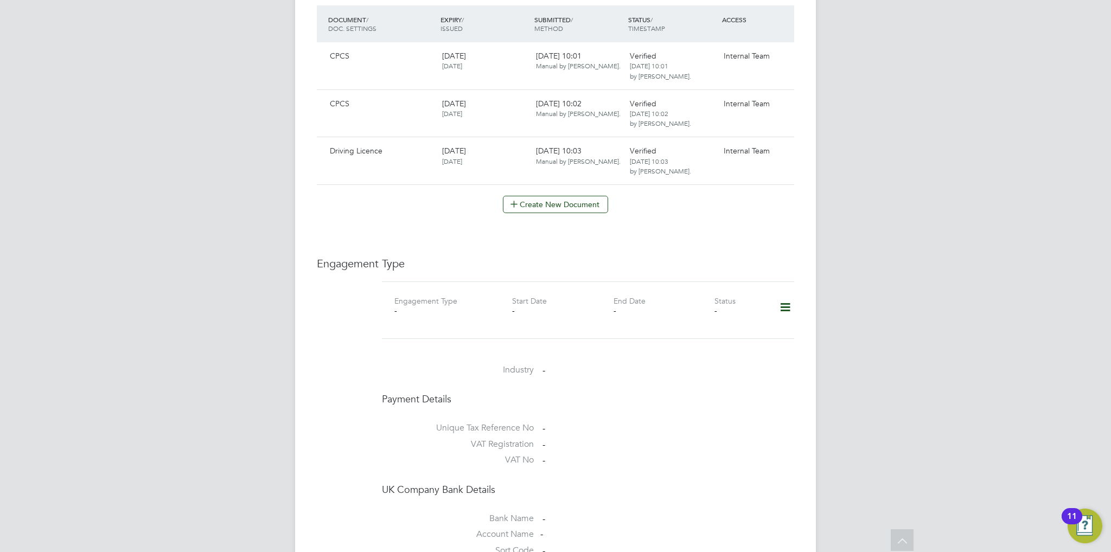
click at [781, 300] on icon at bounding box center [785, 307] width 19 height 25
click at [722, 342] on li "Add Engagement Type" at bounding box center [729, 342] width 123 height 15
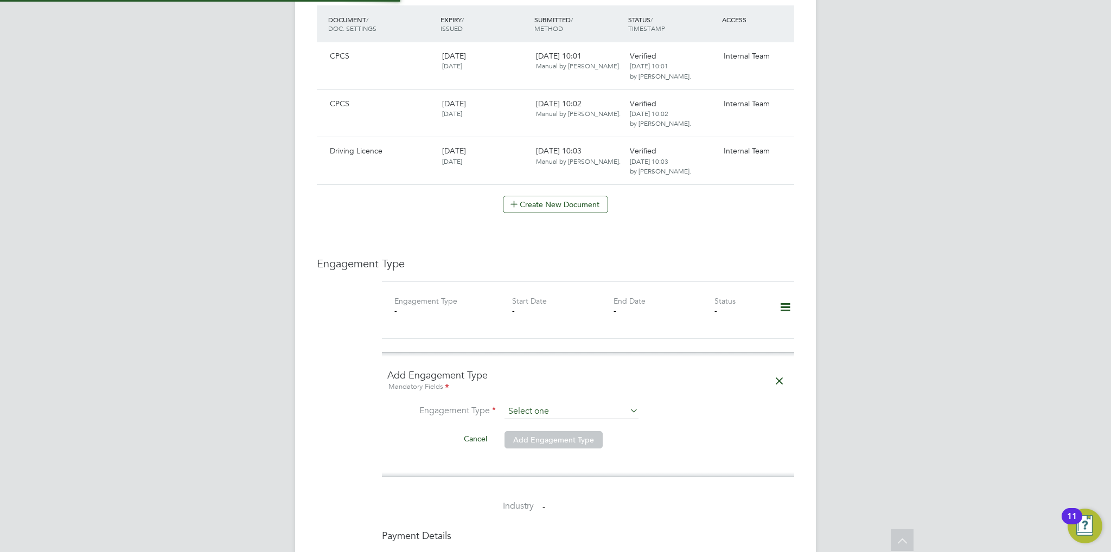
click at [542, 404] on input at bounding box center [571, 411] width 134 height 15
click at [559, 458] on li "Umbrella" at bounding box center [571, 463] width 135 height 16
type input "Umbrella"
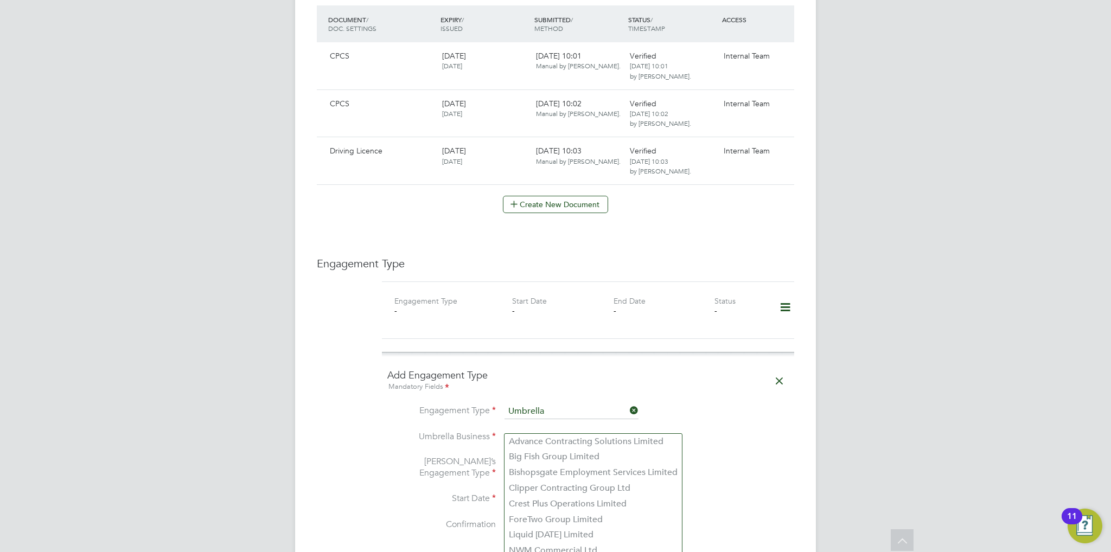
click at [555, 430] on input at bounding box center [571, 437] width 134 height 15
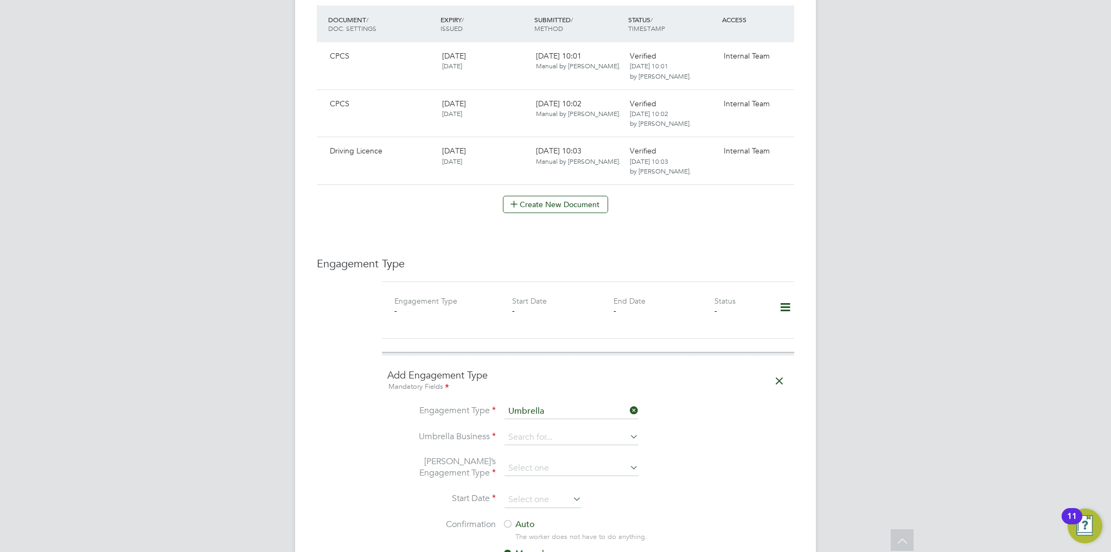
click at [568, 501] on li "Crest Plus Operations Limited" at bounding box center [592, 504] width 177 height 16
type input "Crest Plus Operations Limited"
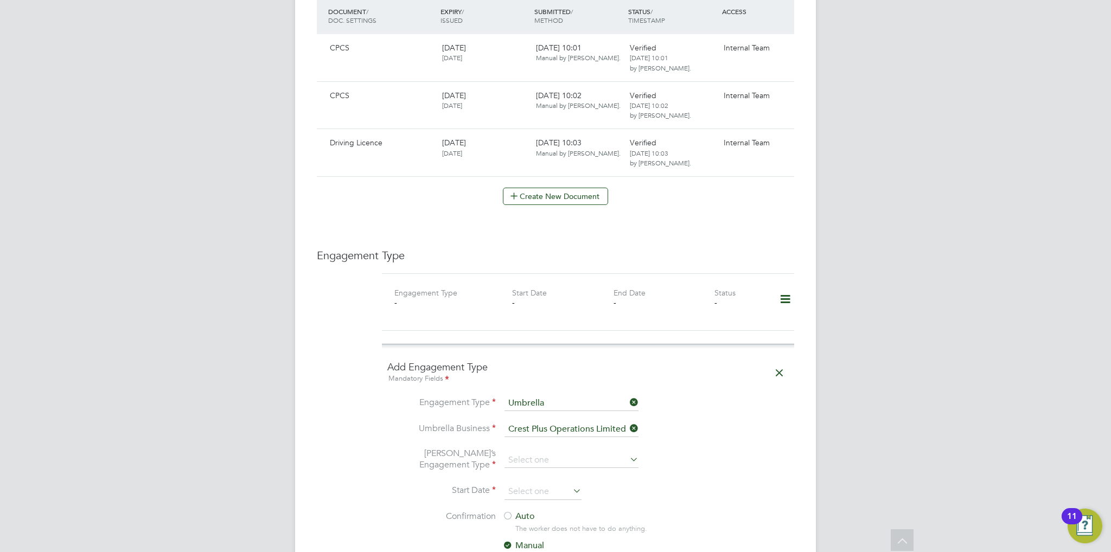
scroll to position [705, 0]
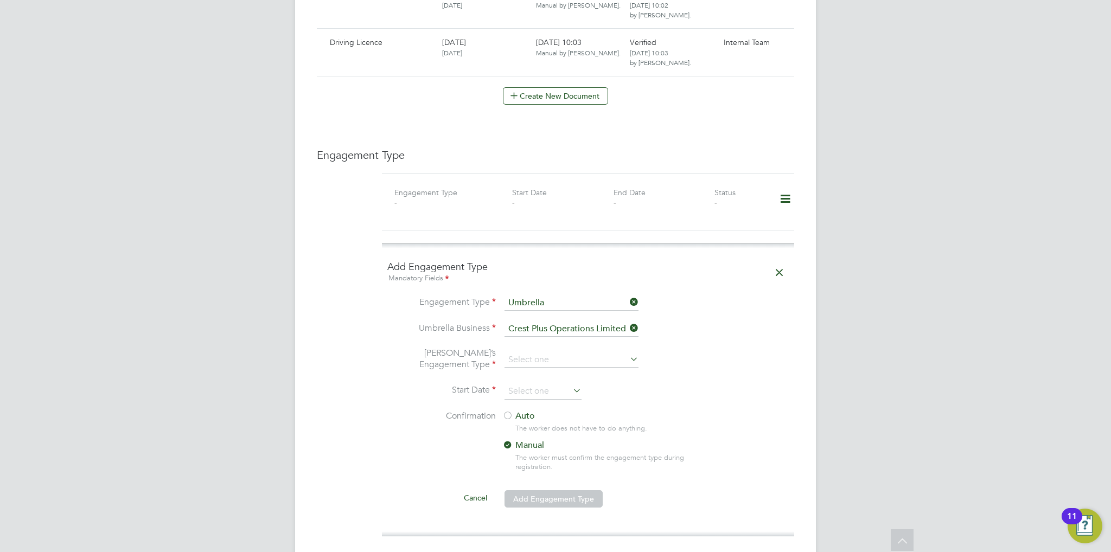
click at [559, 348] on li "Umbrella’s Engagement Type" at bounding box center [587, 366] width 401 height 36
click at [559, 353] on input at bounding box center [571, 360] width 134 height 15
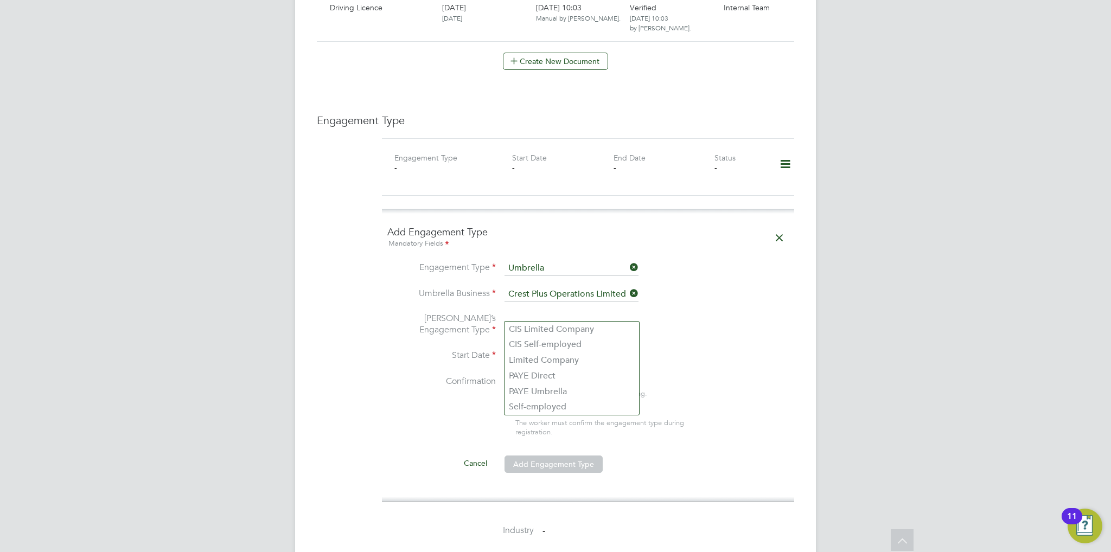
scroll to position [759, 0]
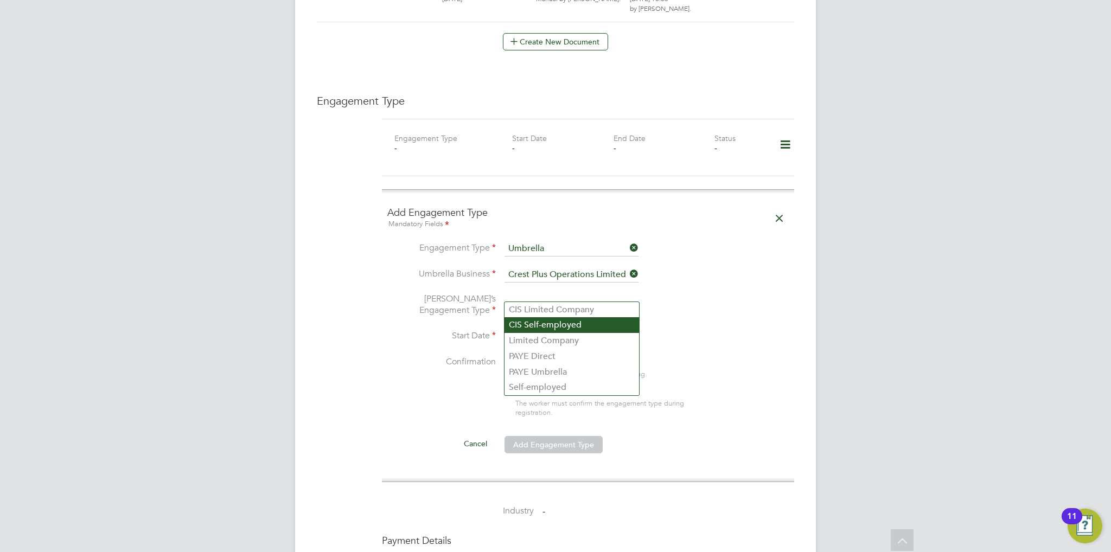
click at [555, 325] on li "CIS Self-employed" at bounding box center [571, 325] width 135 height 16
type input "CIS Self-employed"
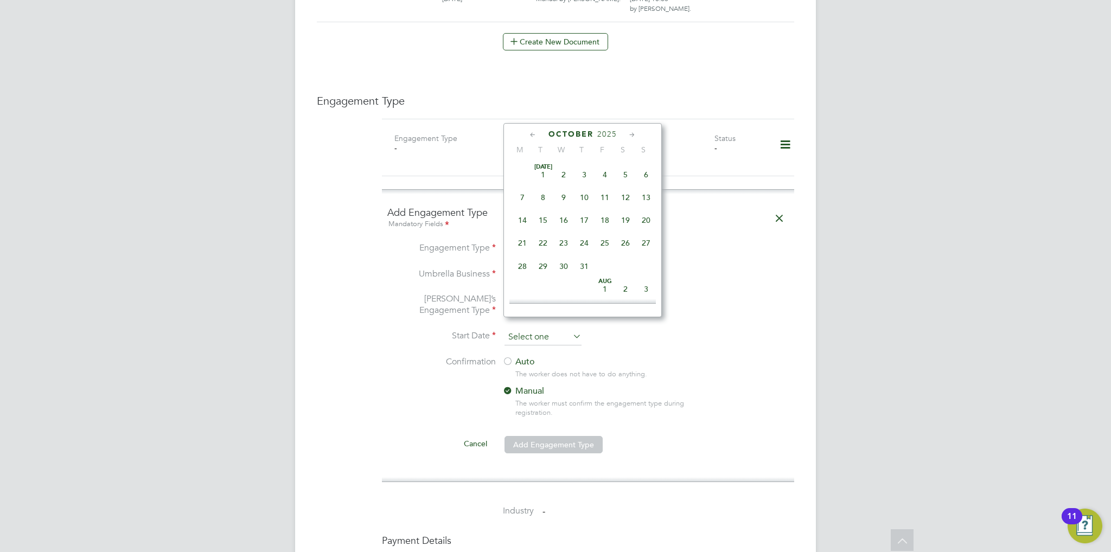
click at [534, 329] on input at bounding box center [542, 337] width 77 height 16
click at [561, 221] on span "Oct 1" at bounding box center [563, 211] width 21 height 21
type input "01 Oct 2025"
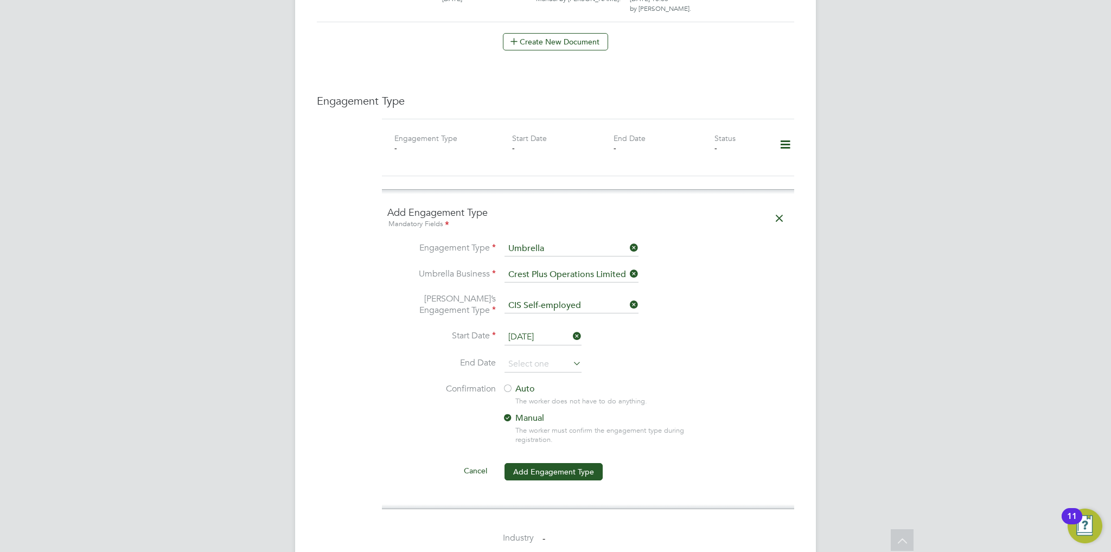
click at [524, 383] on label "Auto" at bounding box center [599, 388] width 195 height 11
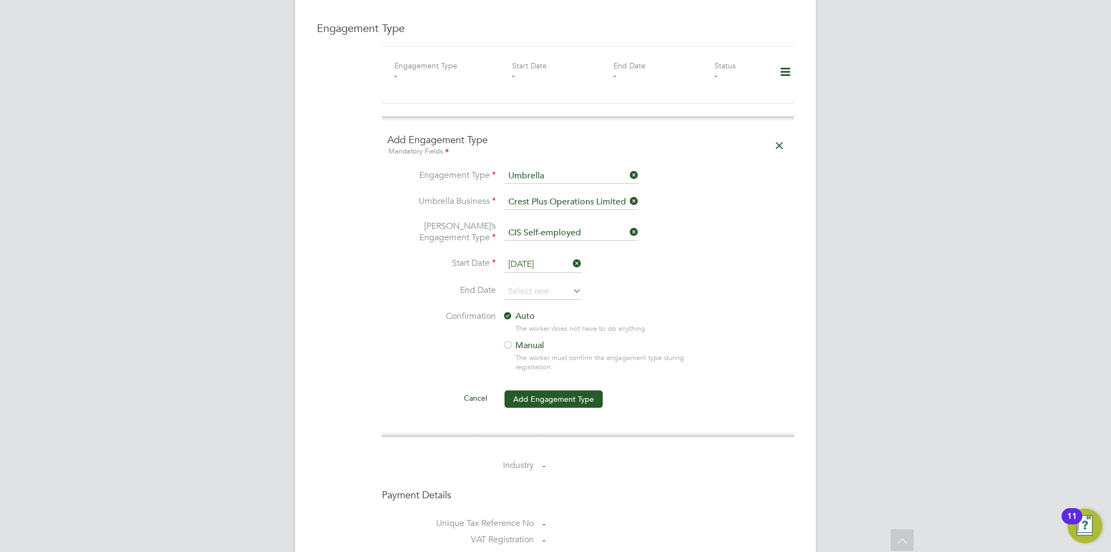
scroll to position [922, 0]
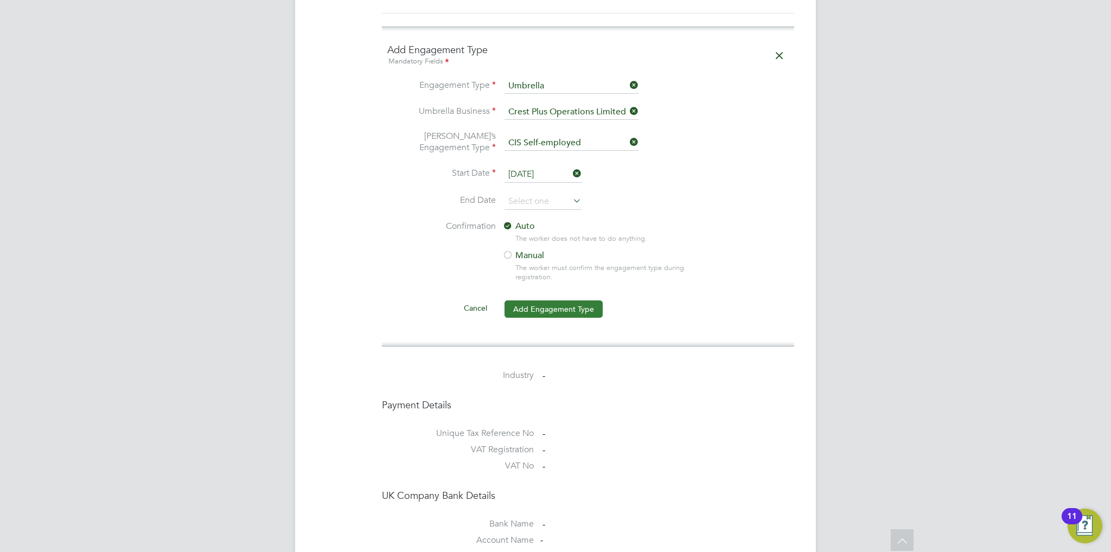
click at [537, 300] on button "Add Engagement Type" at bounding box center [553, 308] width 98 height 17
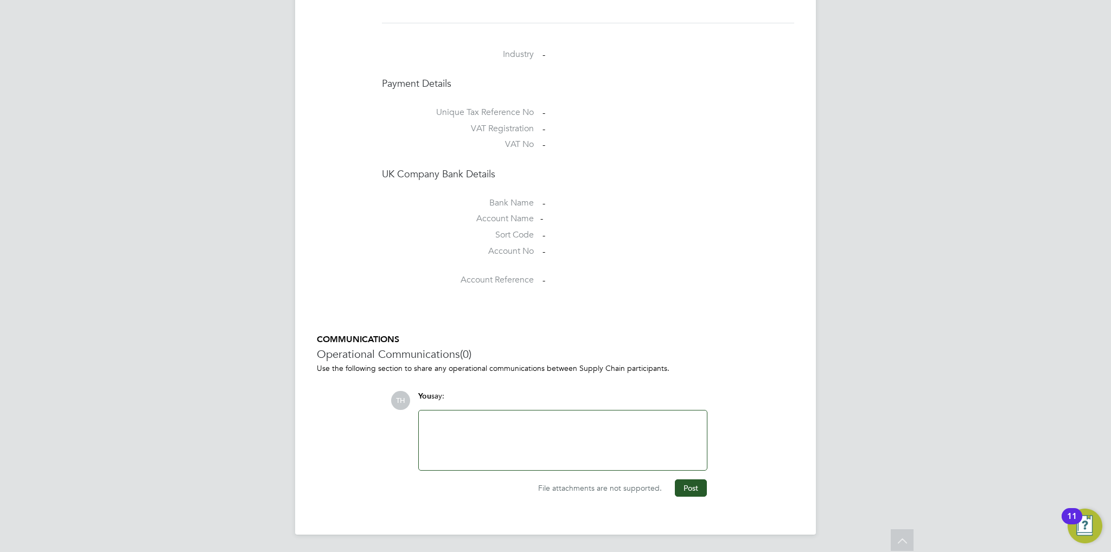
scroll to position [900, 0]
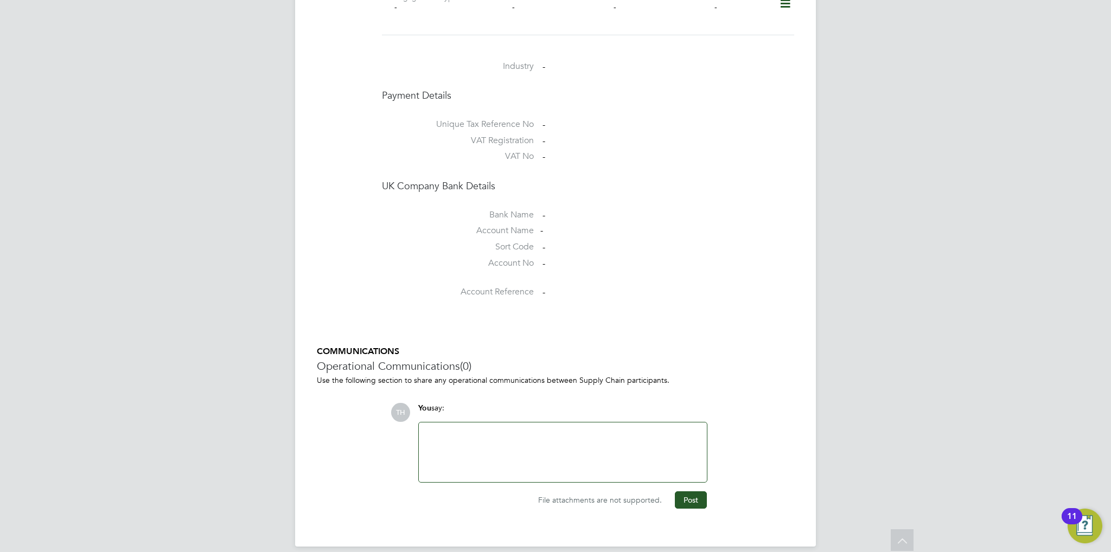
click at [497, 429] on div at bounding box center [562, 452] width 275 height 47
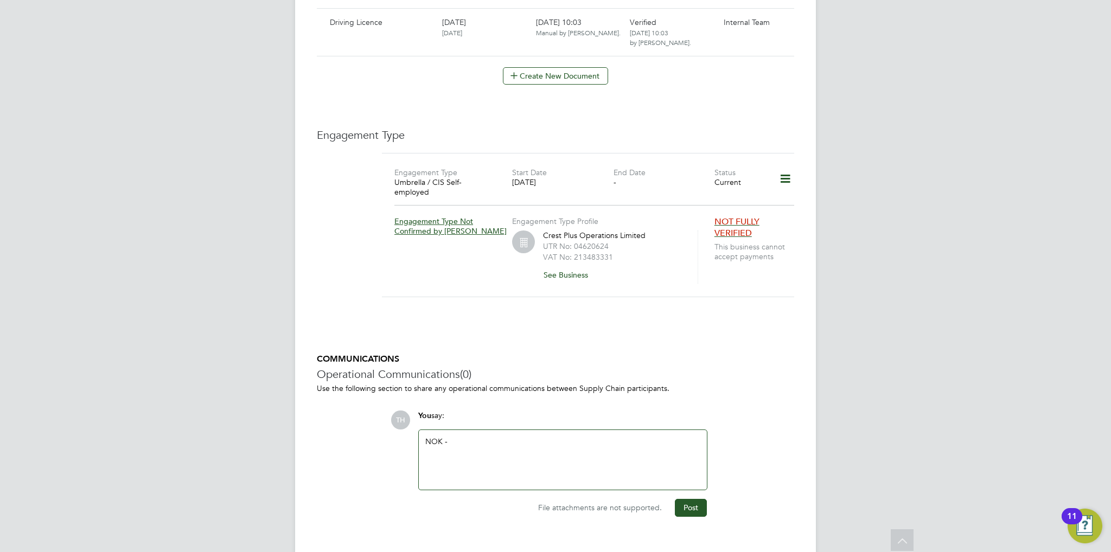
click at [478, 437] on div "NOK -" at bounding box center [562, 460] width 275 height 47
click at [551, 451] on div "NOK - Laluca, Wife -" at bounding box center [562, 460] width 275 height 47
click at [679, 499] on button "Post" at bounding box center [691, 507] width 32 height 17
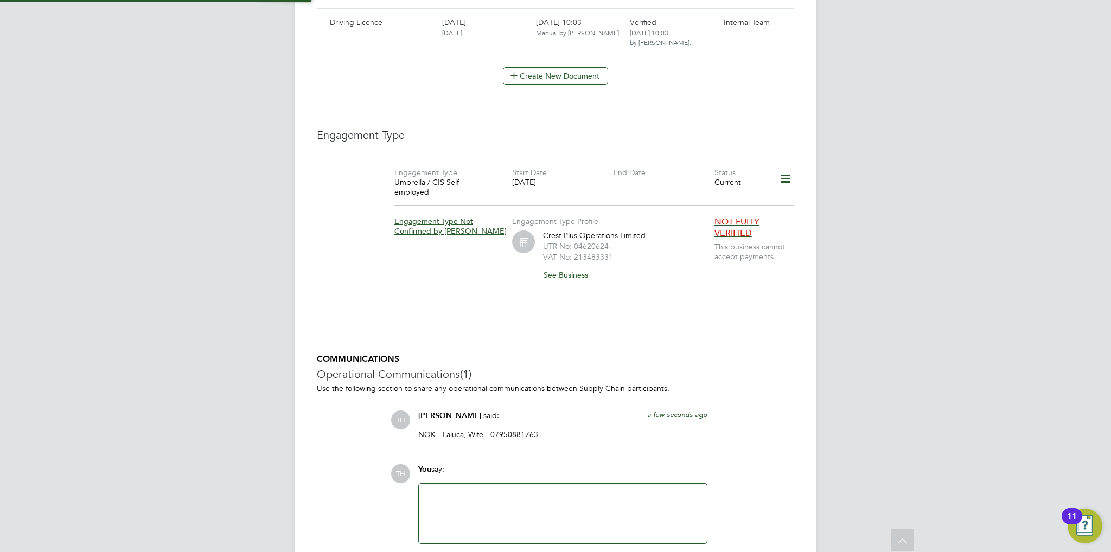
click at [606, 439] on div "COMMUNICATIONS Operational Communications (1) Use the following section to shar…" at bounding box center [555, 462] width 477 height 216
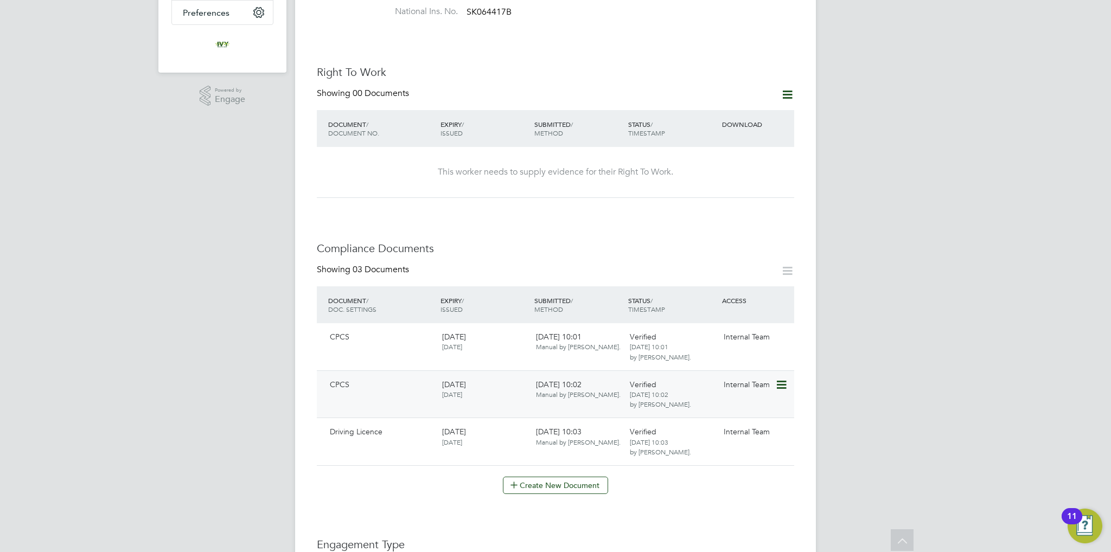
scroll to position [380, 0]
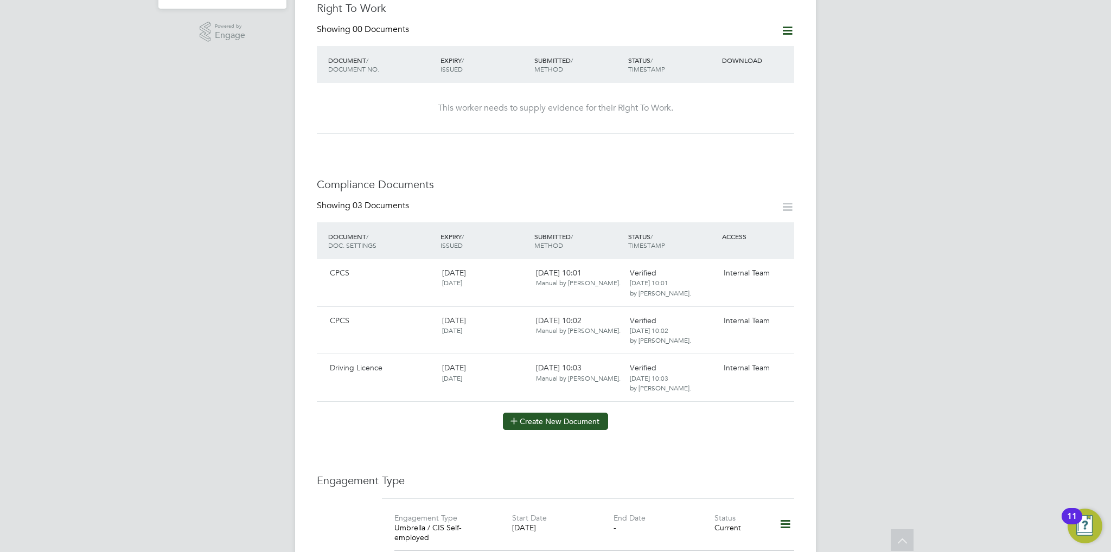
click at [590, 413] on button "Create New Document" at bounding box center [555, 421] width 105 height 17
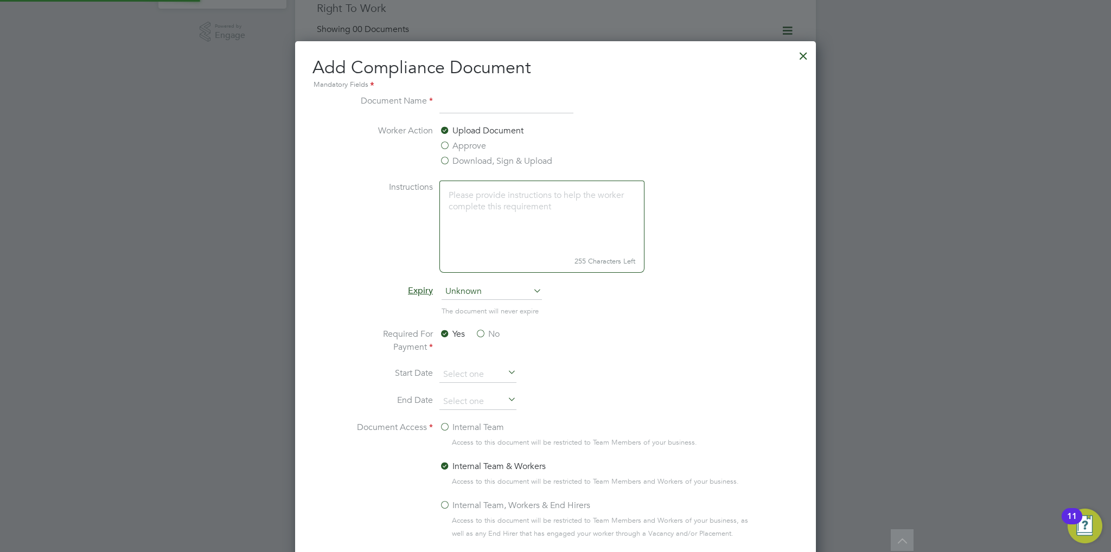
scroll to position [567, 521]
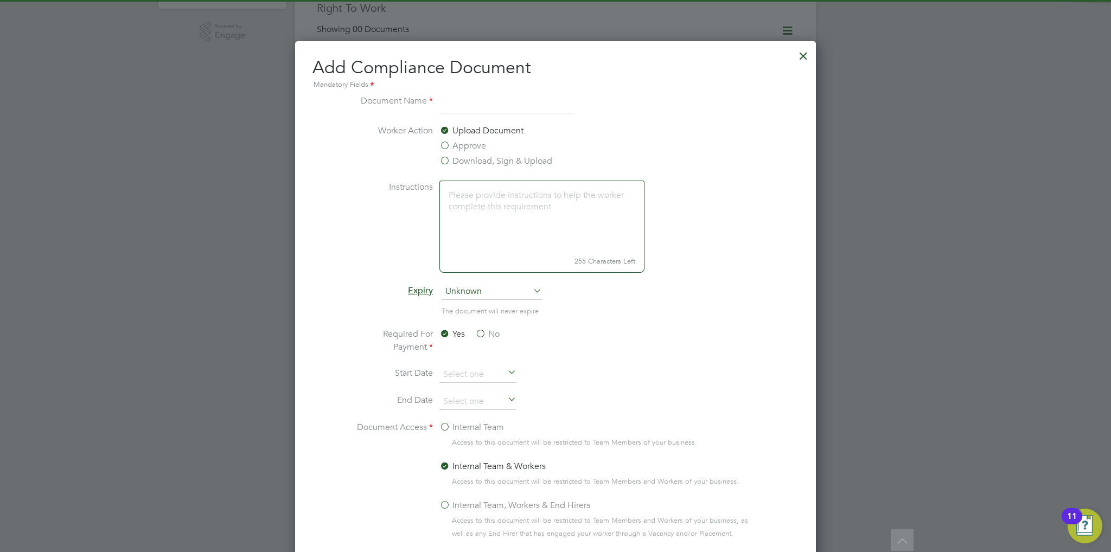
click at [483, 103] on input at bounding box center [506, 104] width 134 height 20
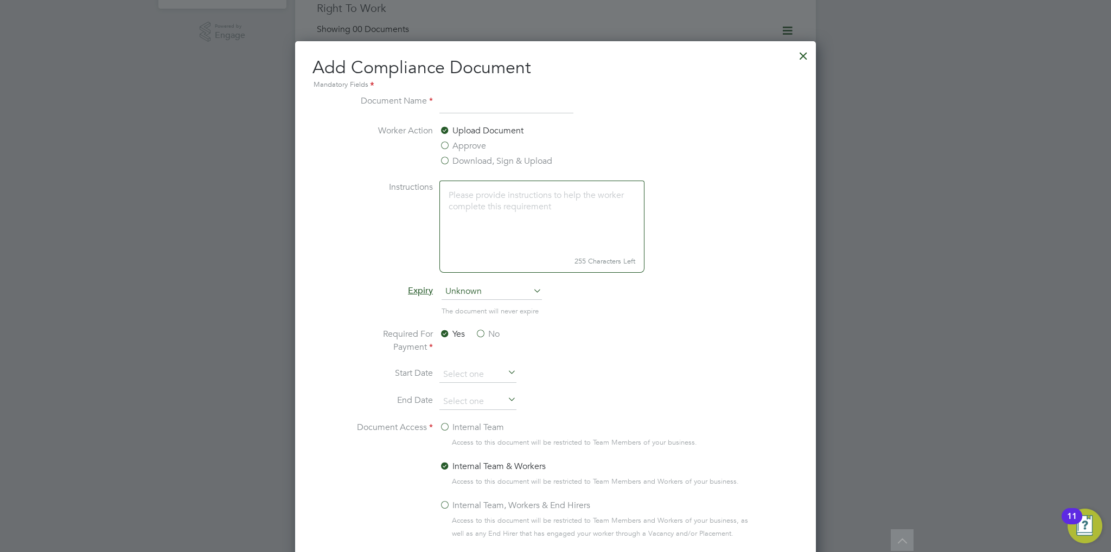
type input "CIS Framework"
click at [487, 293] on span "Unknown" at bounding box center [492, 292] width 100 height 16
click at [484, 309] on li "Never" at bounding box center [492, 307] width 101 height 14
click at [483, 328] on label "No" at bounding box center [487, 334] width 24 height 13
click at [0, 0] on input "No" at bounding box center [0, 0] width 0 height 0
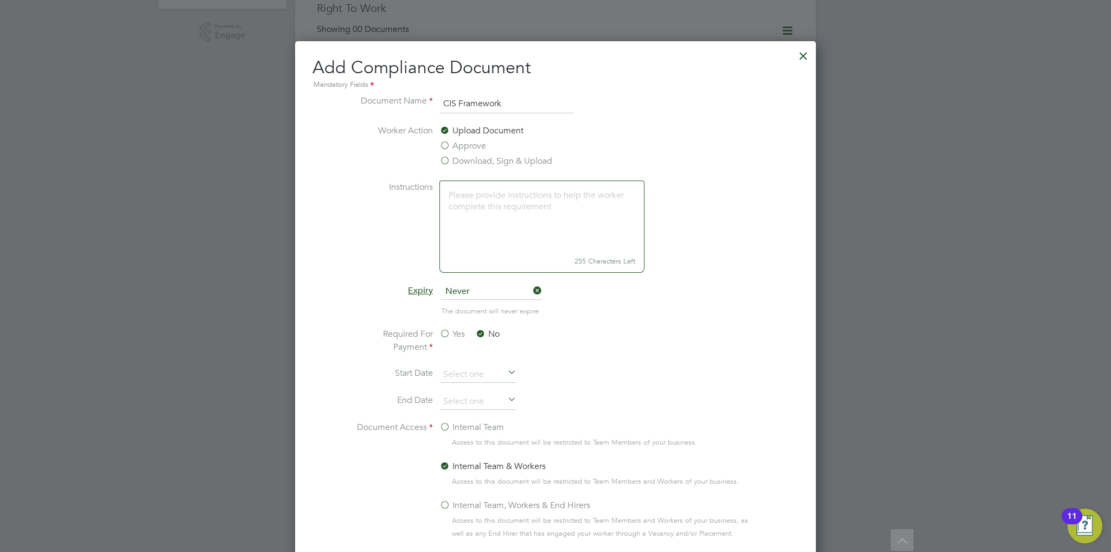
click at [462, 425] on label "Internal Team" at bounding box center [471, 427] width 65 height 13
click at [0, 0] on input "Internal Team" at bounding box center [0, 0] width 0 height 0
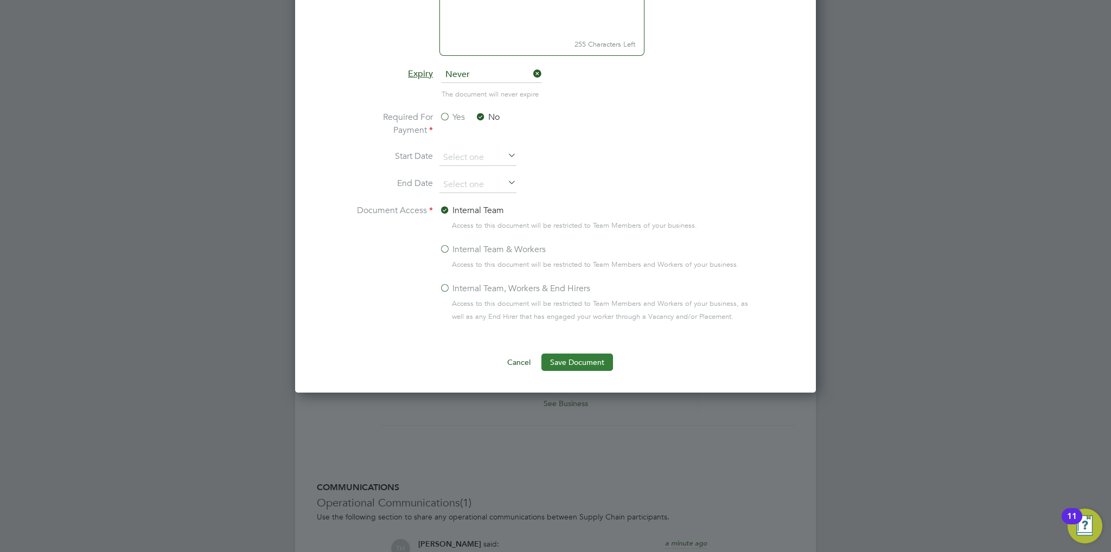
click at [573, 361] on button "Save Document" at bounding box center [577, 362] width 72 height 17
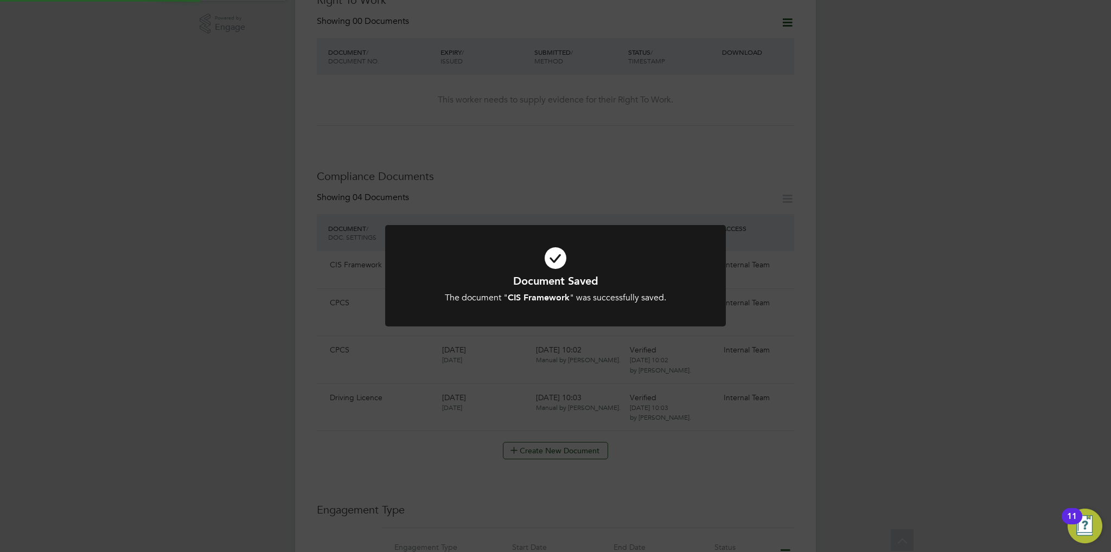
scroll to position [380, 0]
click at [532, 314] on div at bounding box center [555, 275] width 341 height 101
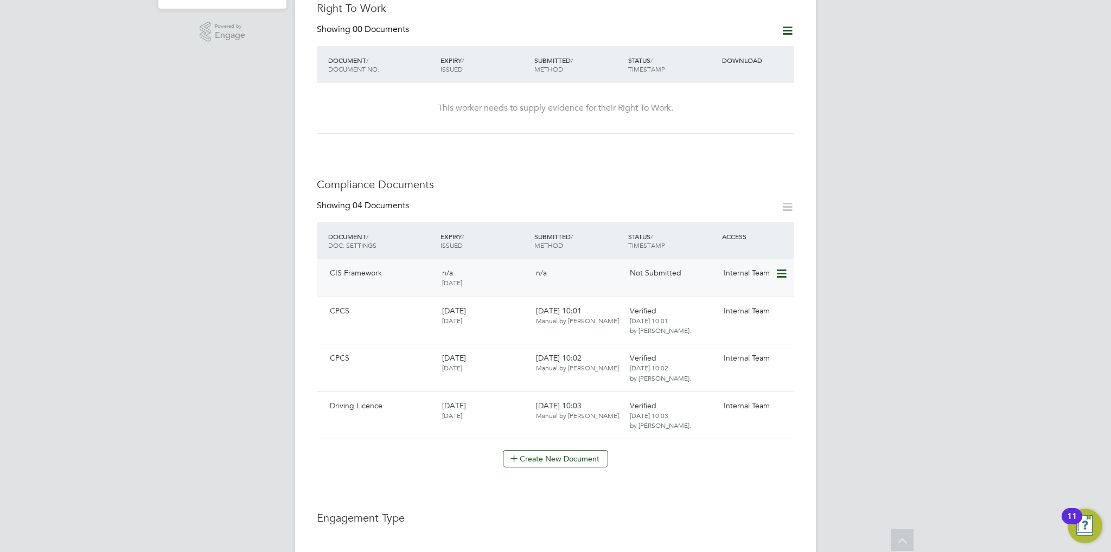
click at [778, 267] on icon at bounding box center [780, 273] width 11 height 13
click at [720, 304] on li "Submit Document" at bounding box center [748, 303] width 76 height 15
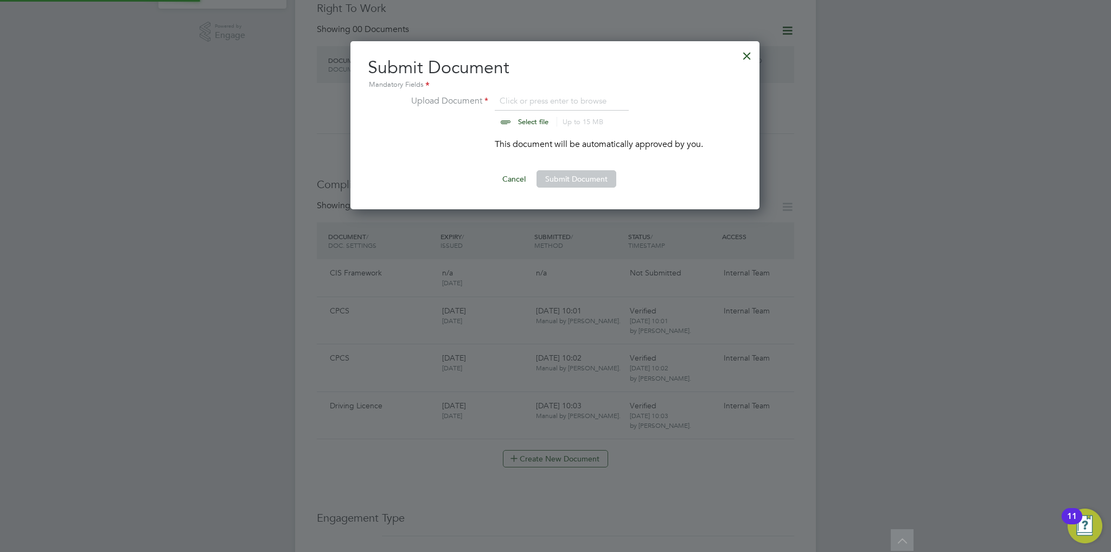
scroll to position [168, 410]
drag, startPoint x: 504, startPoint y: 129, endPoint x: 512, endPoint y: 126, distance: 7.9
click at [512, 126] on li "Upload Document Click or press enter to browse Select file Up to 15 MB Drop you…" at bounding box center [555, 115] width 296 height 43
click at [514, 123] on input "file" at bounding box center [543, 110] width 170 height 33
type input "C:\fakepath\CIS framework agreement - Bogdan Paduraru.docx"
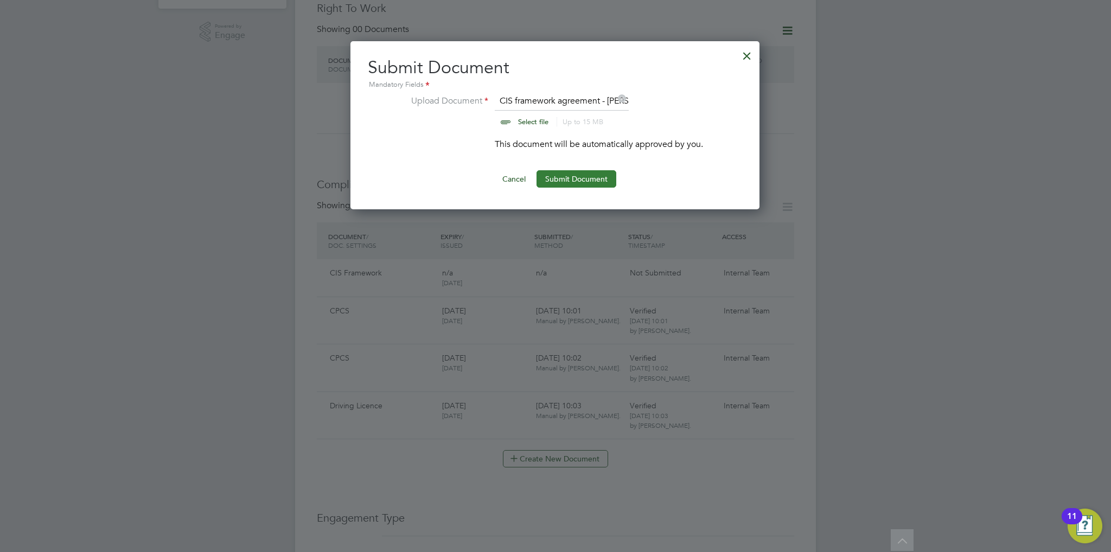
click at [574, 181] on button "Submit Document" at bounding box center [576, 178] width 80 height 17
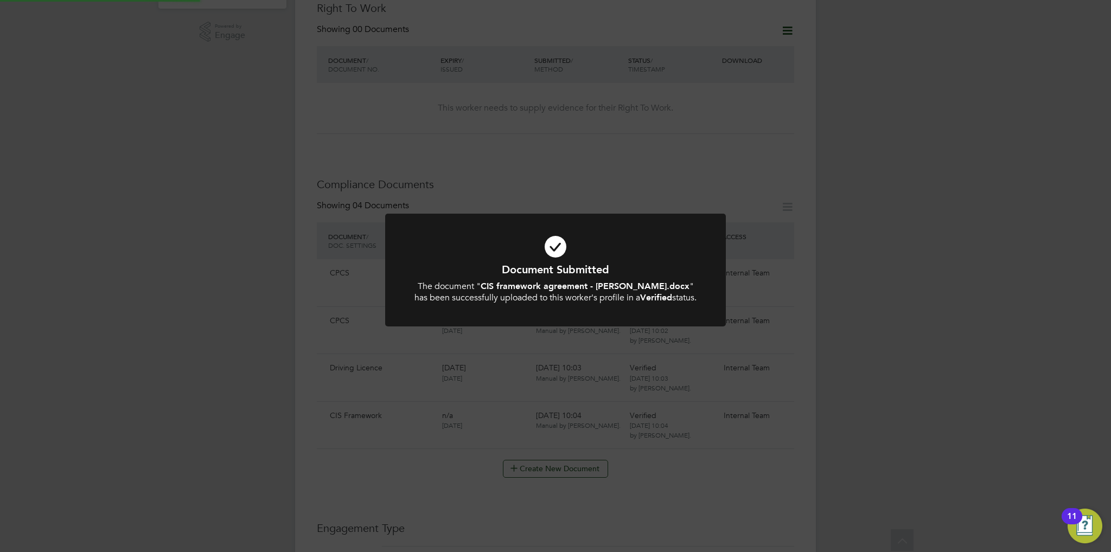
click at [438, 288] on div "The document " CIS framework agreement - Bogdan Paduraru.docx " has been succes…" at bounding box center [555, 292] width 282 height 23
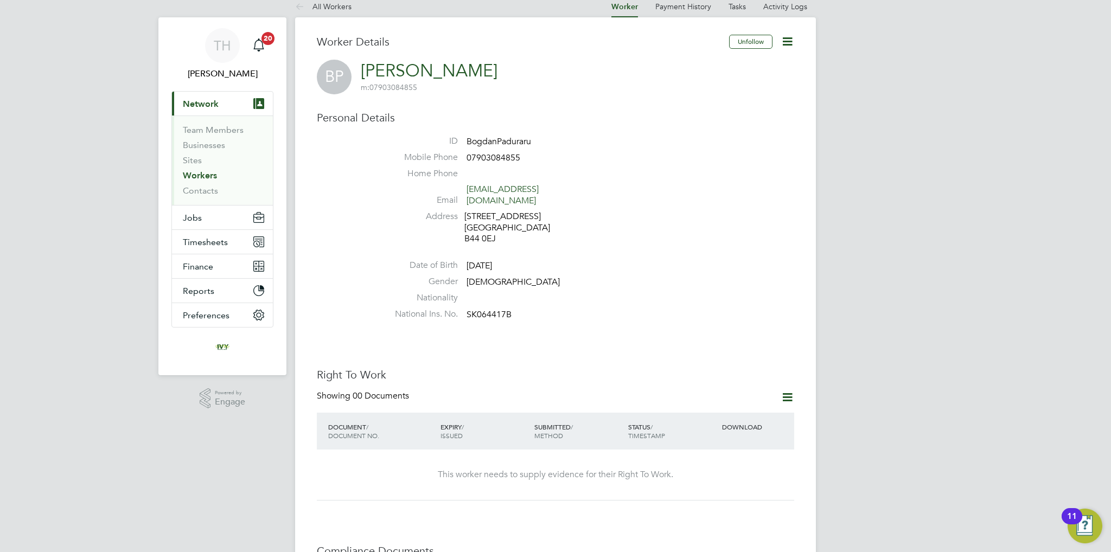
scroll to position [0, 0]
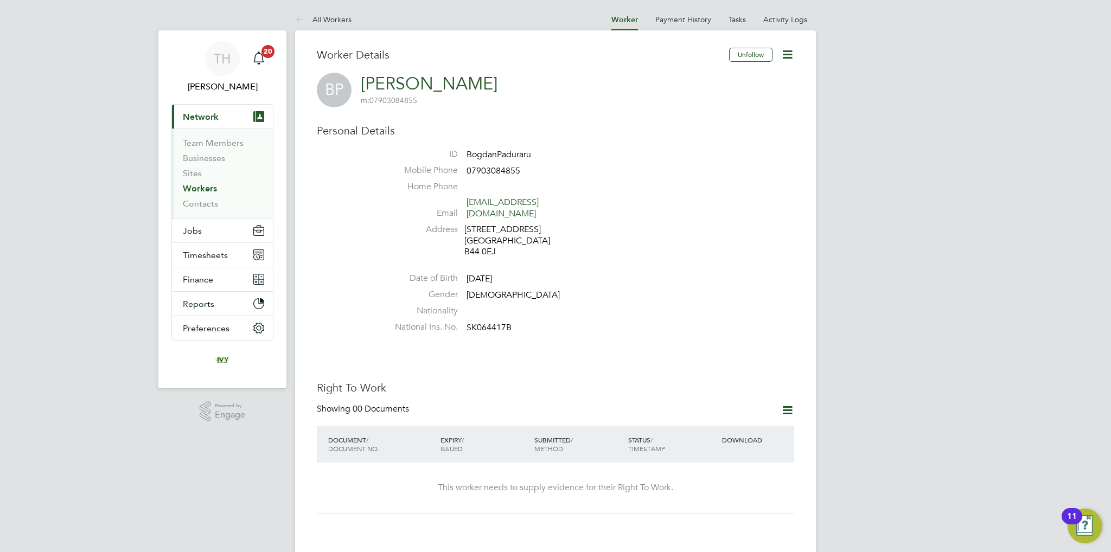
click at [782, 404] on icon at bounding box center [788, 411] width 14 height 14
click at [713, 422] on li "Add Right To Work Document" at bounding box center [727, 425] width 131 height 15
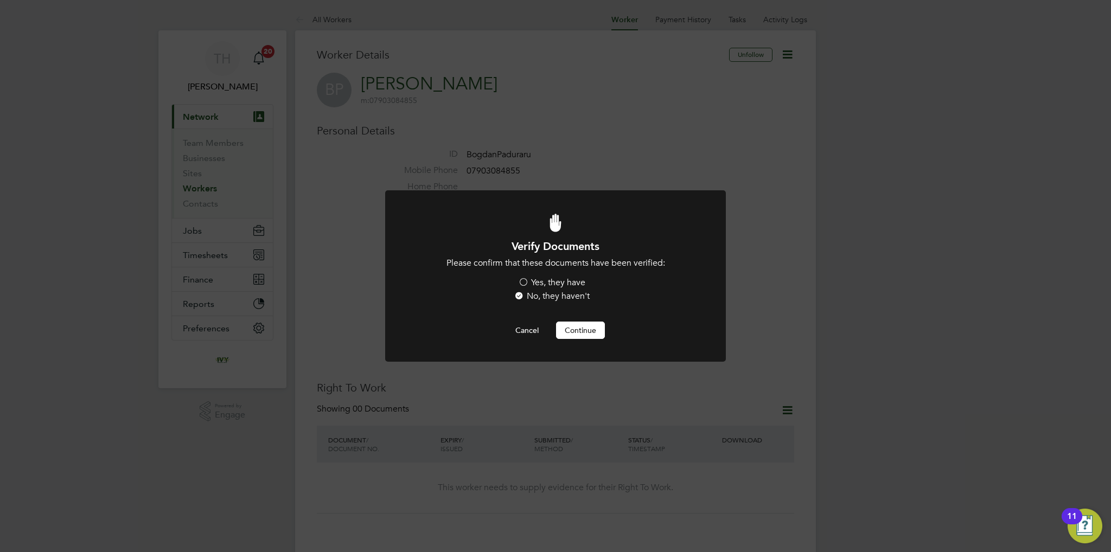
click at [564, 286] on label "Yes, they have" at bounding box center [551, 282] width 67 height 11
click at [0, 0] on input "Yes, they have" at bounding box center [0, 0] width 0 height 0
click at [578, 329] on button "Continue" at bounding box center [580, 330] width 49 height 17
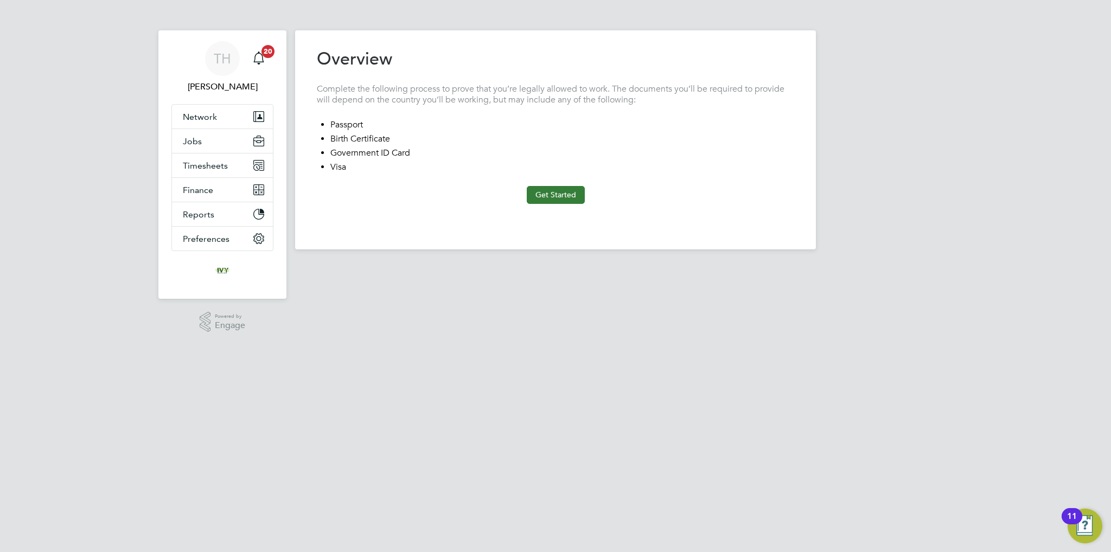
click at [561, 197] on button "Get Started" at bounding box center [556, 194] width 58 height 17
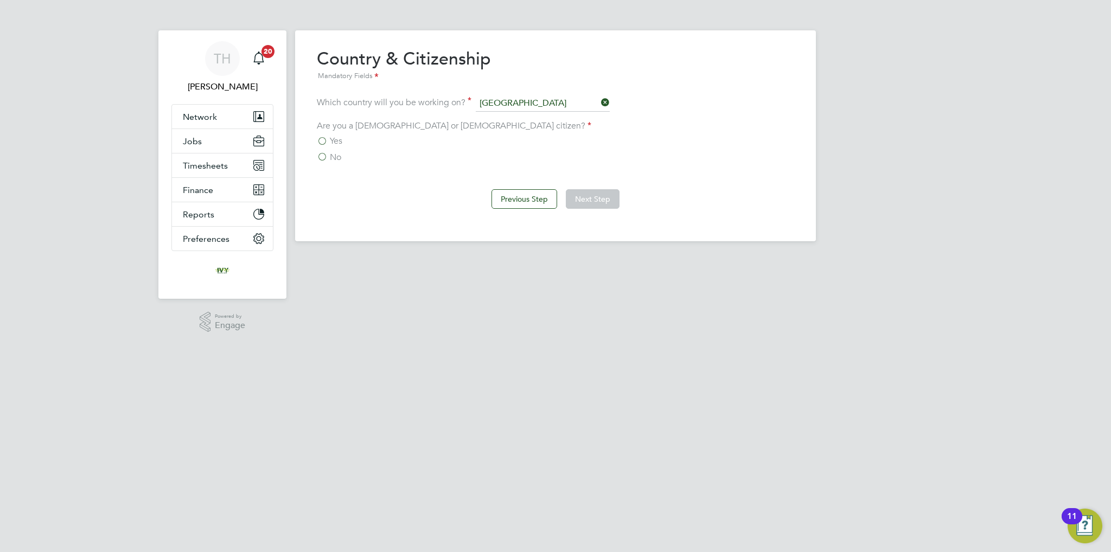
click at [339, 152] on div "No" at bounding box center [555, 157] width 477 height 11
click at [337, 155] on span "No" at bounding box center [335, 157] width 11 height 11
click at [0, 0] on input "No" at bounding box center [0, 0] width 0 height 0
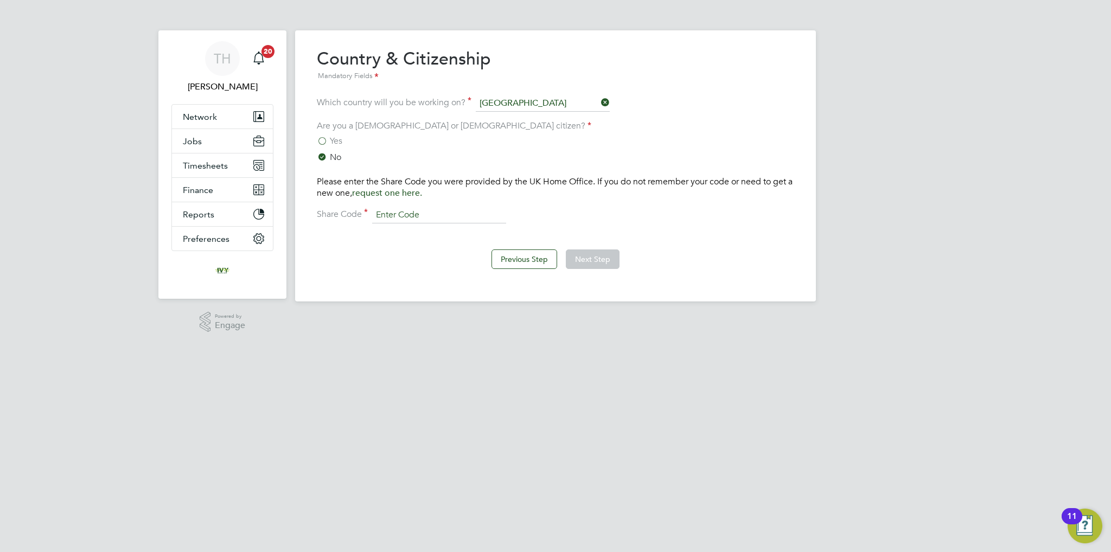
click at [427, 212] on input at bounding box center [439, 215] width 134 height 16
type input "W5LYSG6A7"
click at [589, 257] on button "Next Step" at bounding box center [593, 260] width 54 height 20
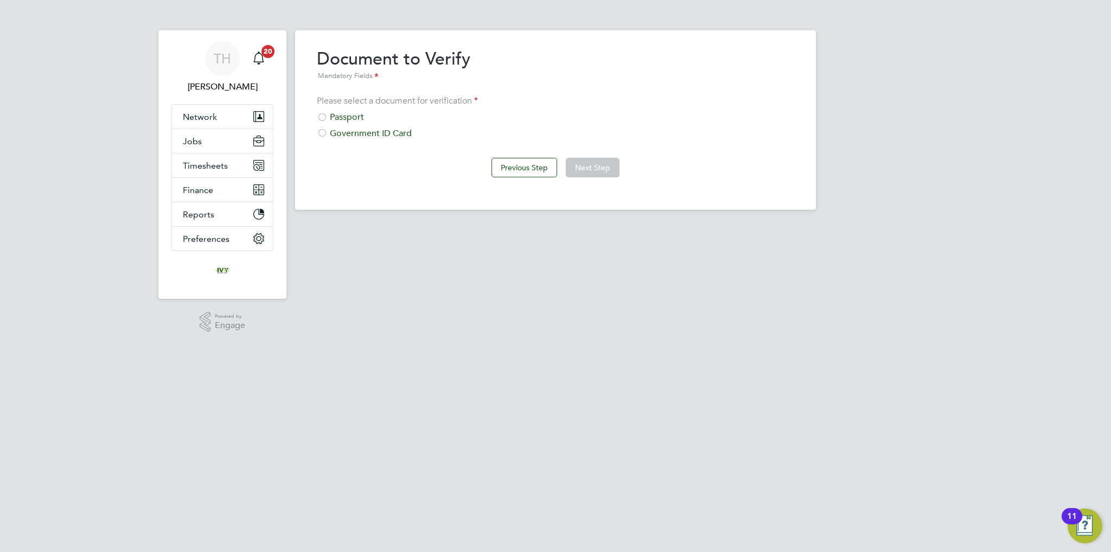
click at [372, 133] on div "Government ID Card" at bounding box center [555, 133] width 477 height 11
click at [593, 169] on button "Next Step" at bounding box center [593, 168] width 54 height 20
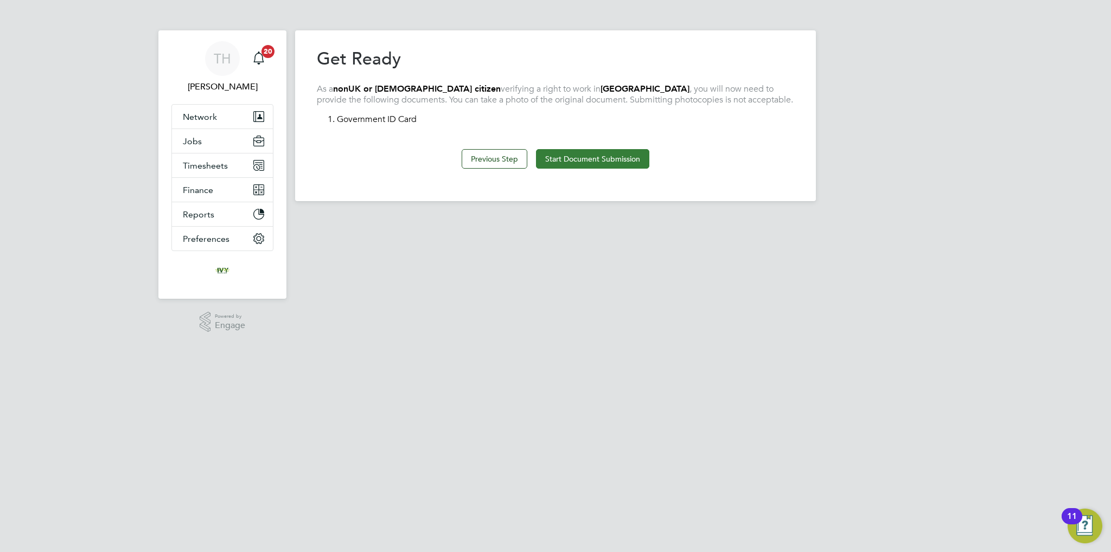
click at [572, 163] on button "Start Document Submission" at bounding box center [592, 159] width 113 height 20
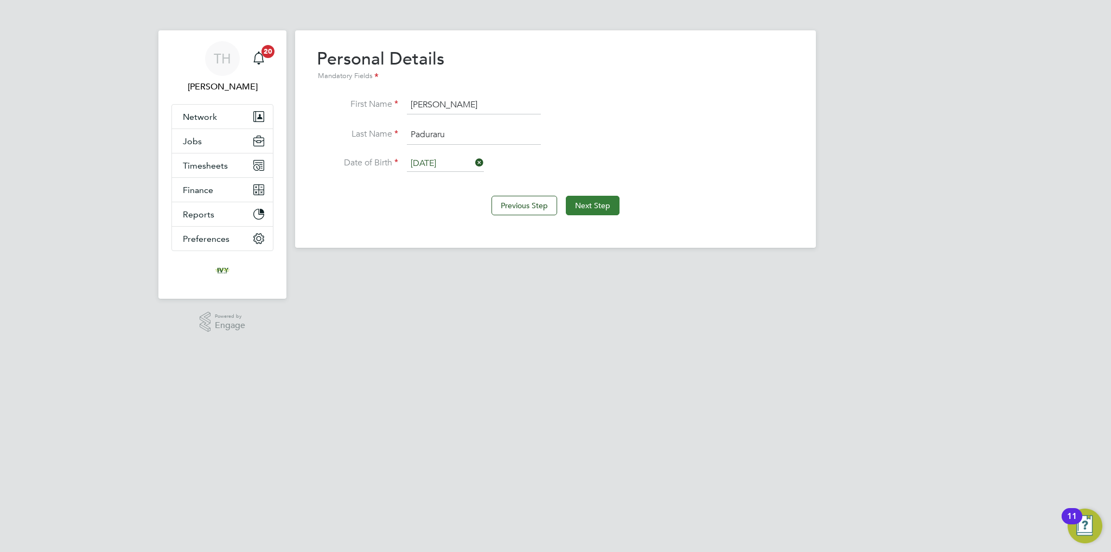
click at [573, 201] on button "Next Step" at bounding box center [593, 206] width 54 height 20
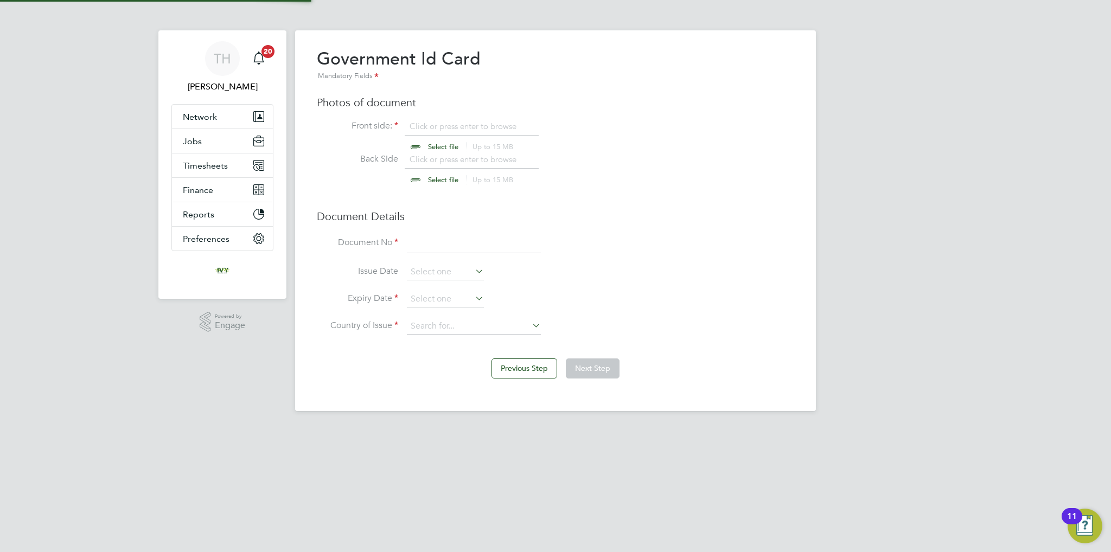
scroll to position [14, 135]
click at [521, 368] on button "Previous Step" at bounding box center [524, 369] width 66 height 20
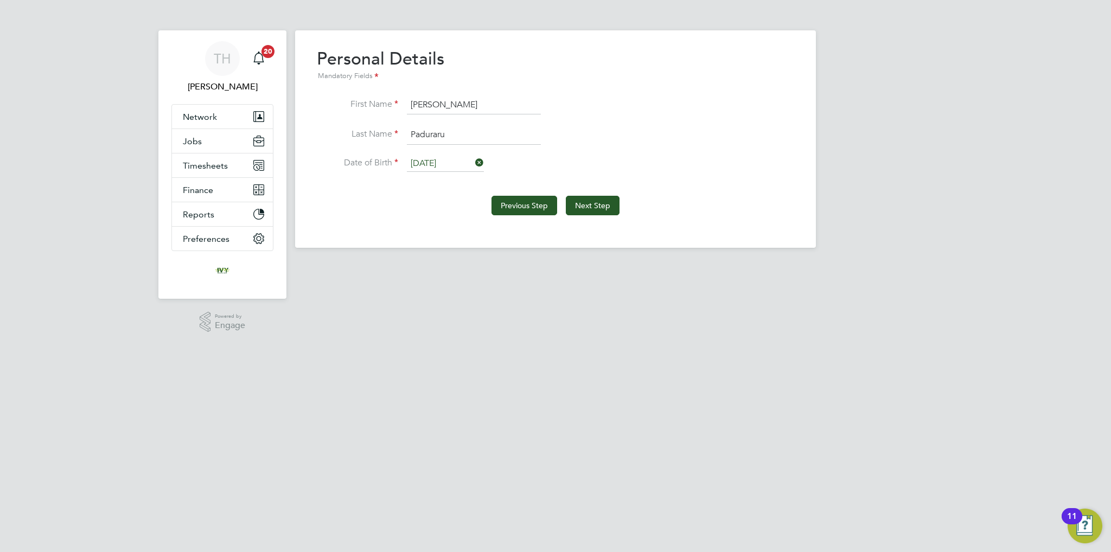
click at [508, 209] on button "Previous Step" at bounding box center [524, 206] width 66 height 20
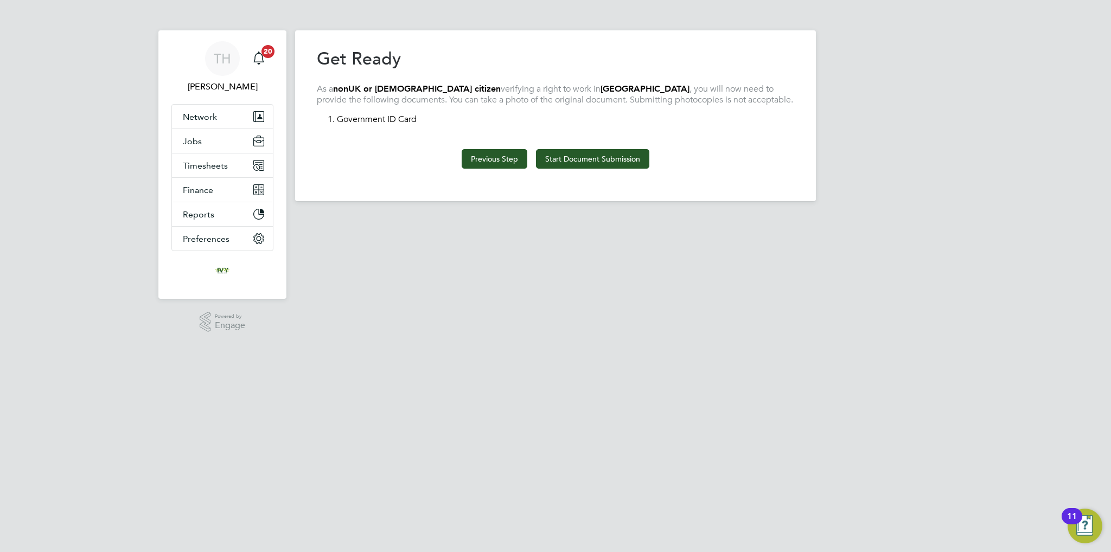
click at [502, 165] on button "Previous Step" at bounding box center [495, 159] width 66 height 20
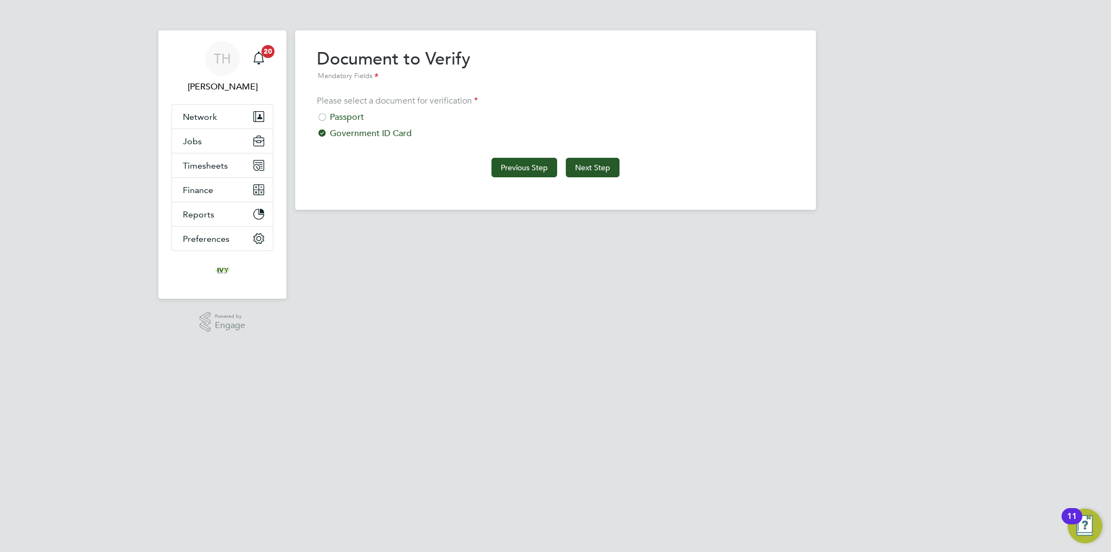
click at [502, 169] on button "Previous Step" at bounding box center [524, 168] width 66 height 20
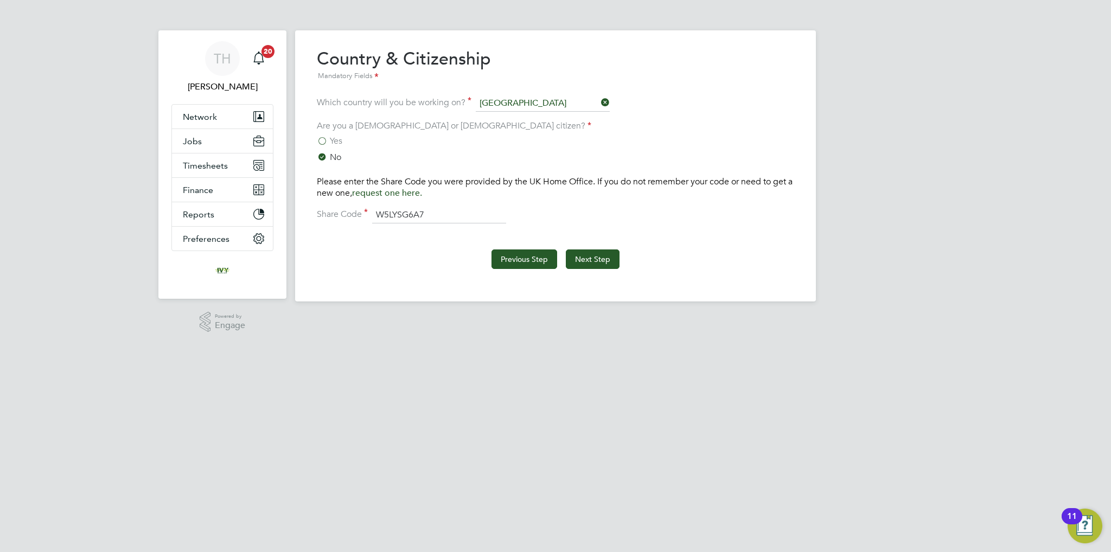
click at [512, 250] on button "Previous Step" at bounding box center [524, 260] width 66 height 20
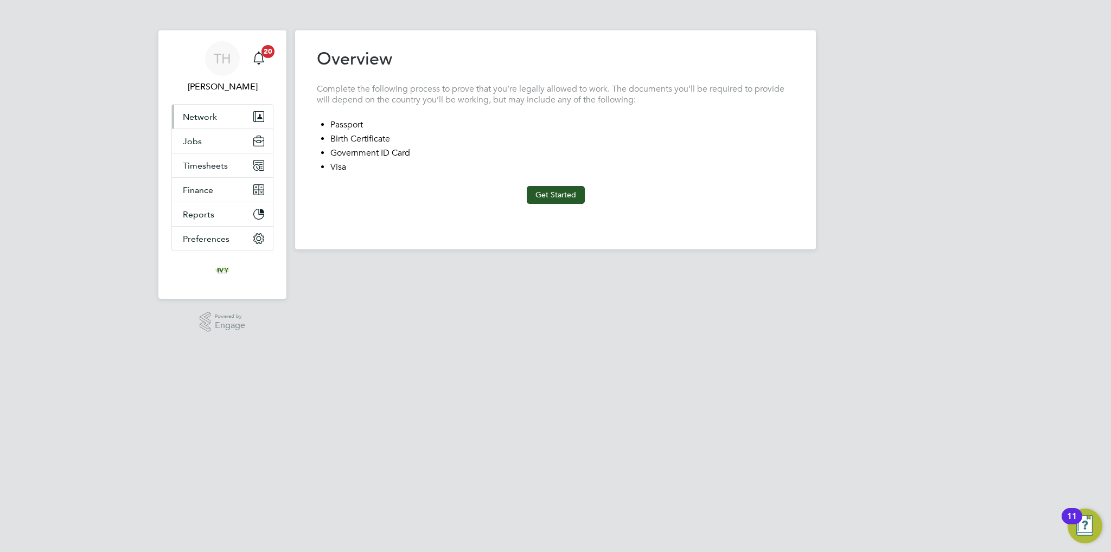
click at [226, 116] on button "Network" at bounding box center [222, 117] width 101 height 24
click at [202, 126] on button "Network" at bounding box center [222, 117] width 101 height 24
click at [213, 115] on span "Network" at bounding box center [200, 117] width 34 height 10
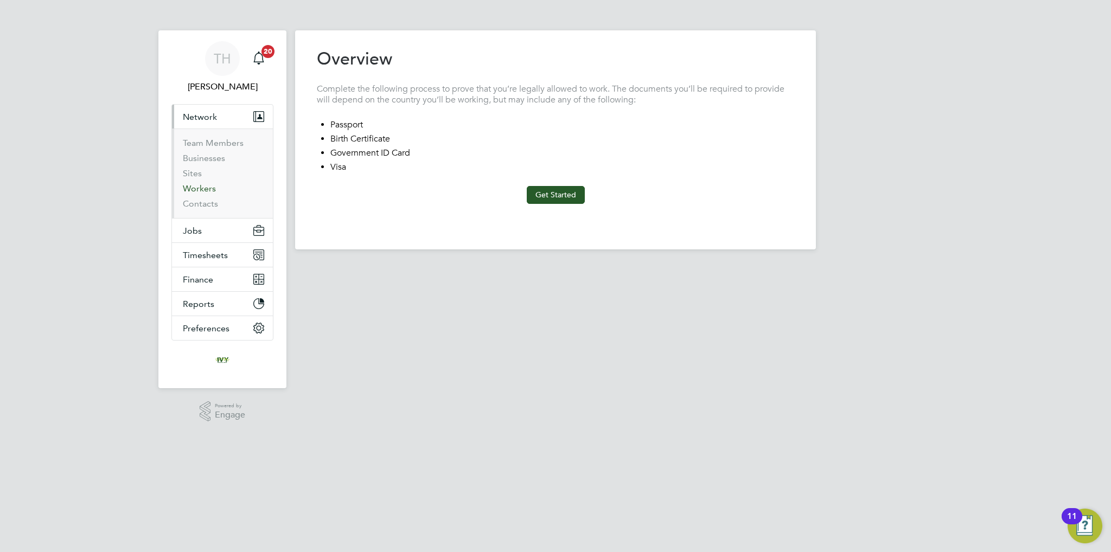
click at [205, 193] on link "Workers" at bounding box center [199, 188] width 33 height 10
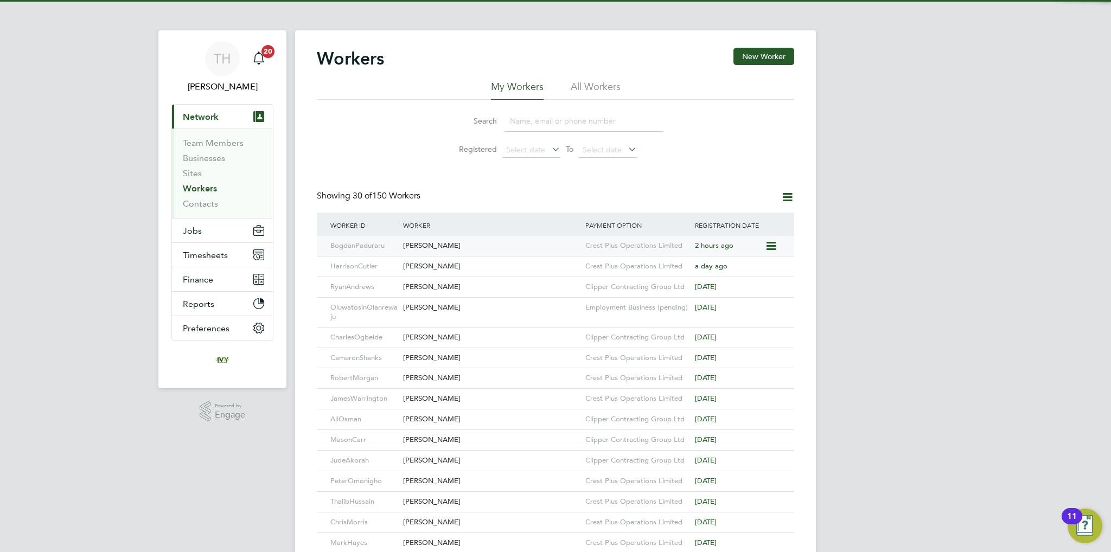
click at [450, 248] on div "[PERSON_NAME]" at bounding box center [491, 246] width 182 height 20
